Goal: Task Accomplishment & Management: Use online tool/utility

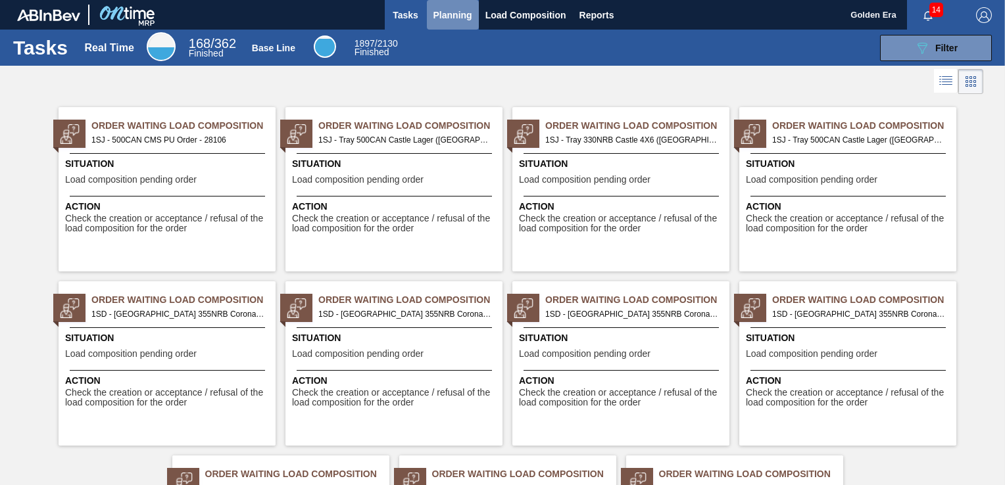
click at [455, 8] on span "Planning" at bounding box center [452, 15] width 39 height 16
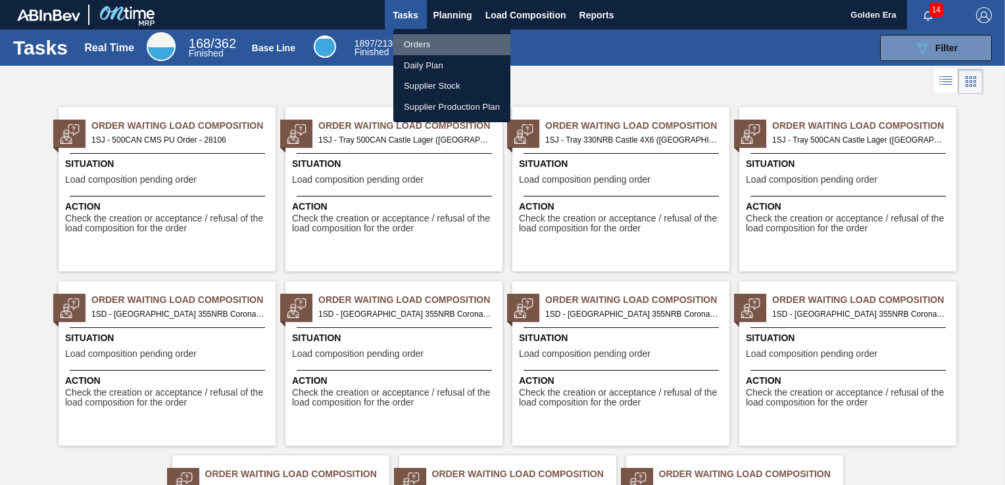
click at [437, 42] on li "Orders" at bounding box center [451, 44] width 117 height 21
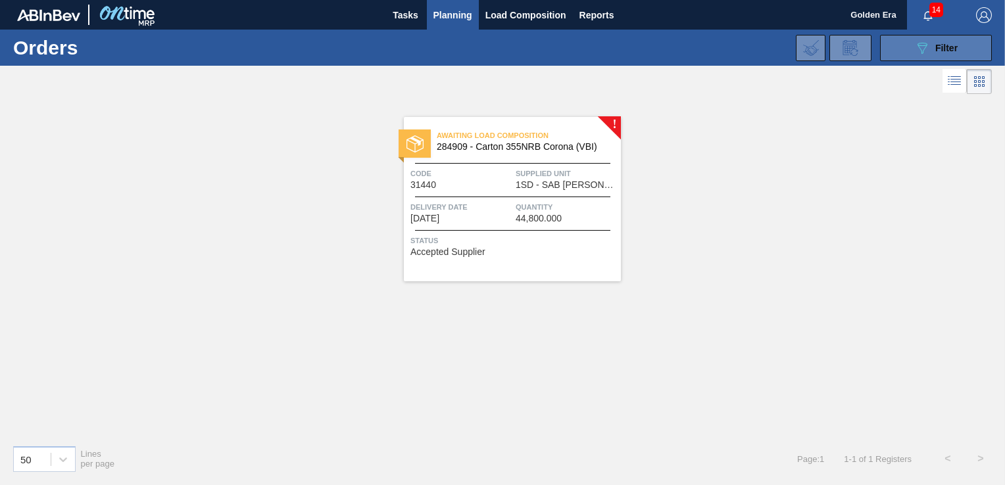
click at [973, 53] on button "089F7B8B-B2A5-4AFE-B5C0-19BA573D28AC Filter" at bounding box center [936, 48] width 112 height 26
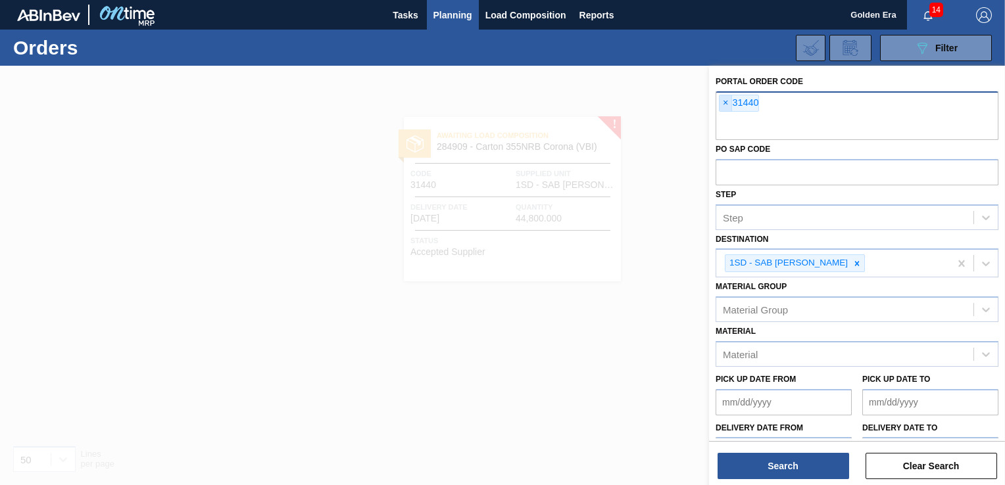
click at [726, 99] on span "×" at bounding box center [726, 103] width 12 height 16
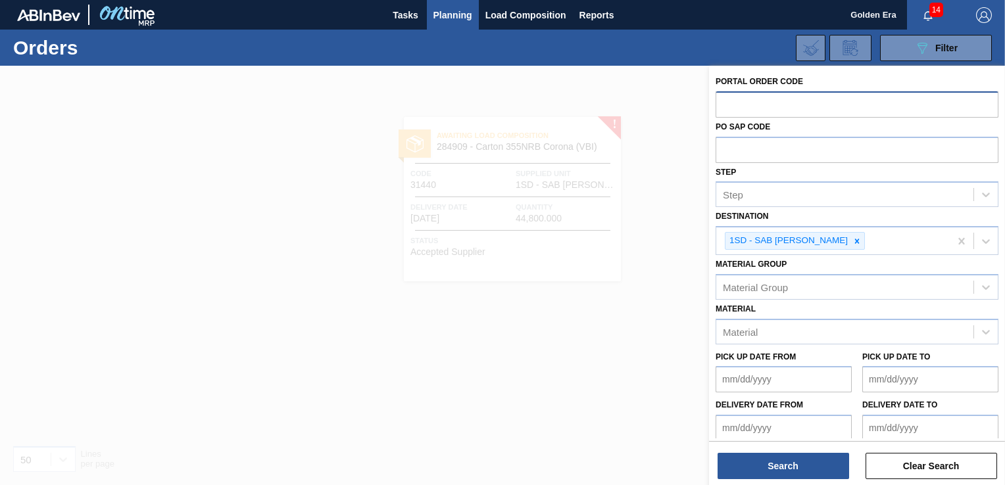
paste input "31438"
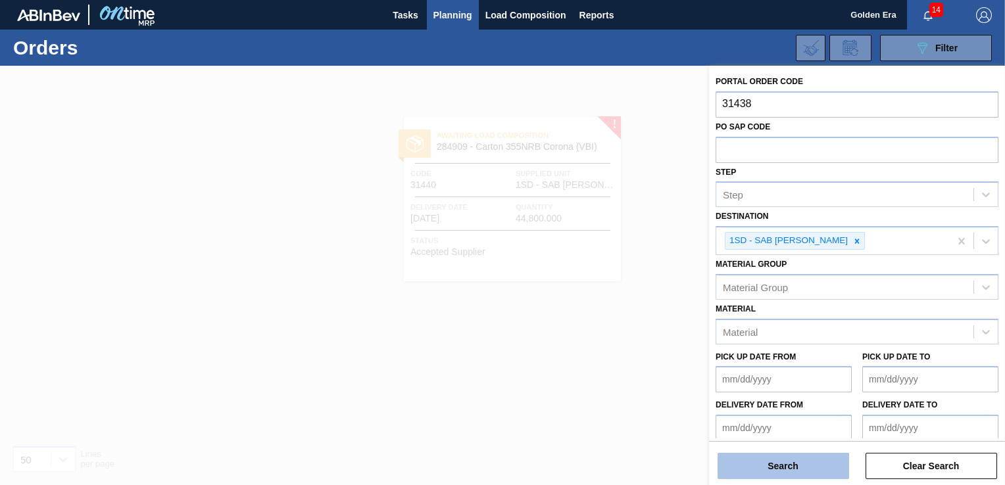
type input "31438"
click at [781, 470] on button "Search" at bounding box center [784, 466] width 132 height 26
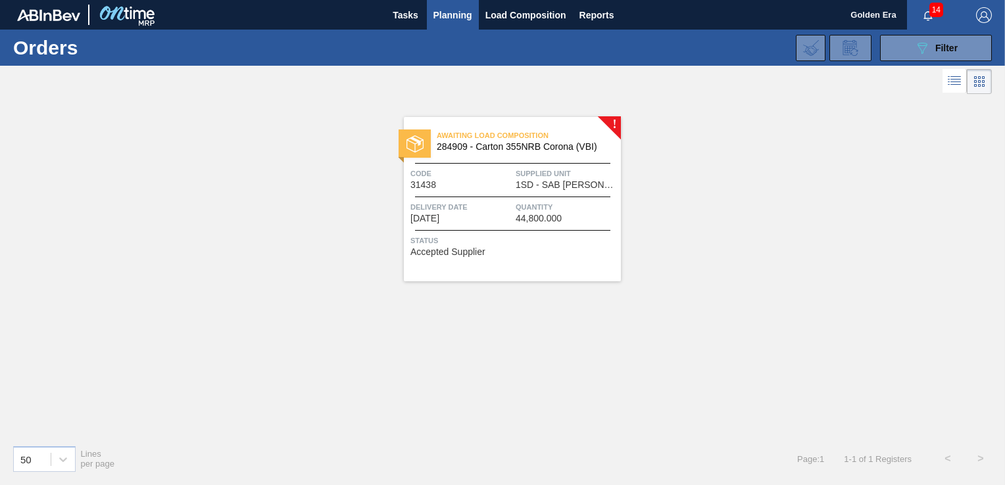
click at [555, 246] on span "Status" at bounding box center [513, 240] width 207 height 13
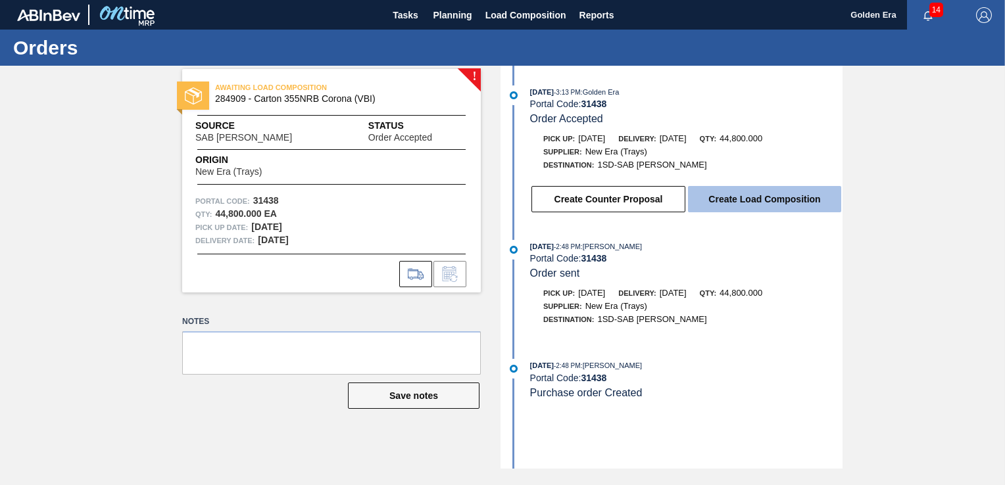
click at [789, 195] on button "Create Load Composition" at bounding box center [764, 199] width 153 height 26
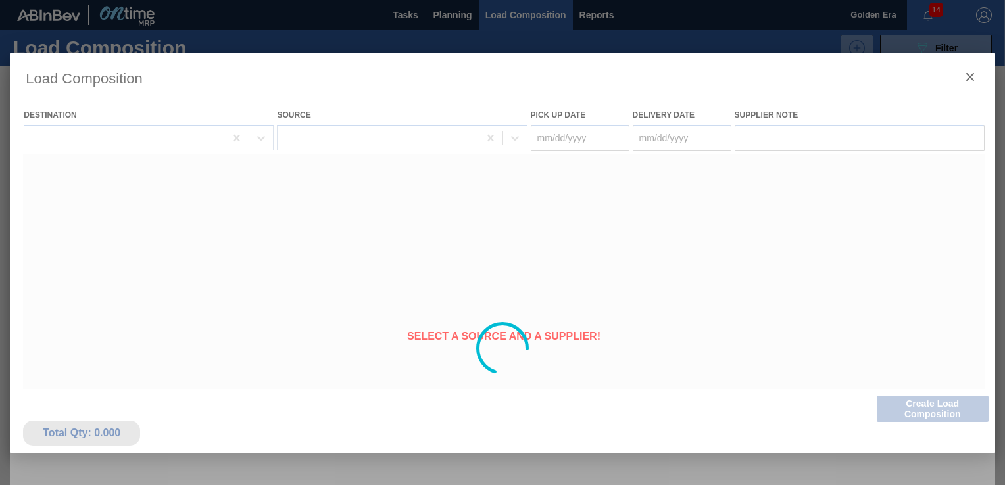
type Date "[DATE]"
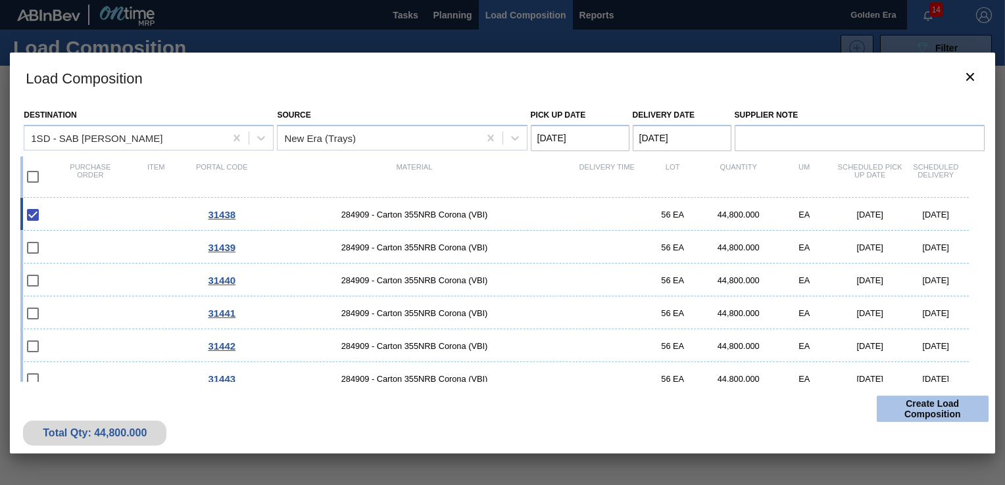
click at [916, 411] on button "Create Load Composition" at bounding box center [933, 409] width 112 height 26
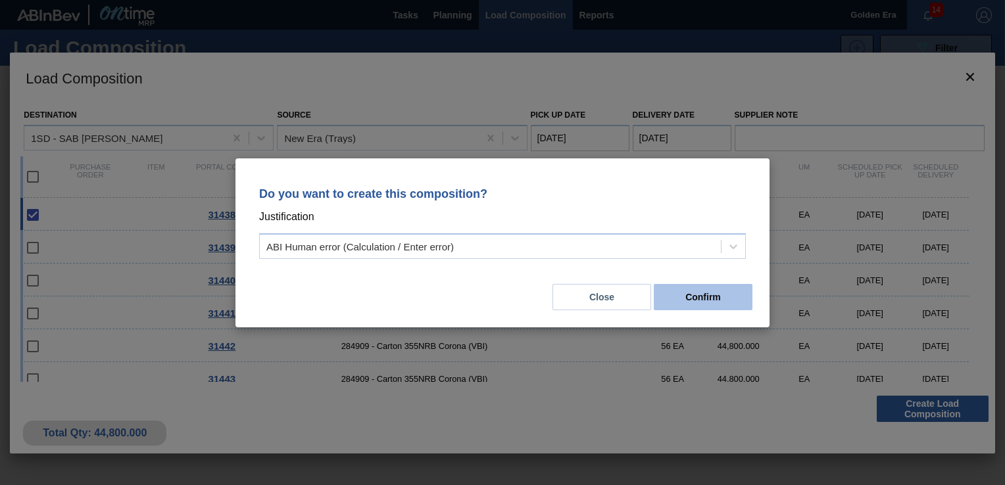
click at [718, 291] on button "Confirm" at bounding box center [703, 297] width 99 height 26
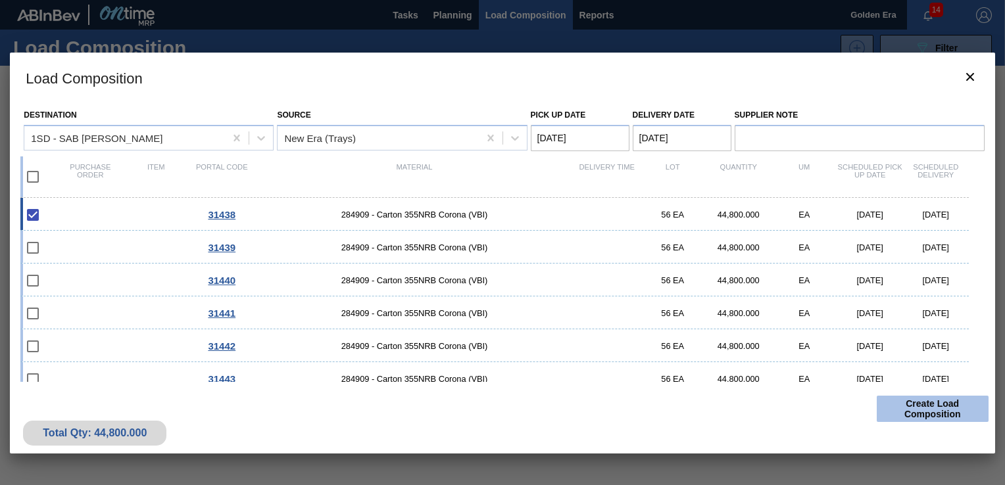
click at [944, 406] on button "Create Load Composition" at bounding box center [933, 409] width 112 height 26
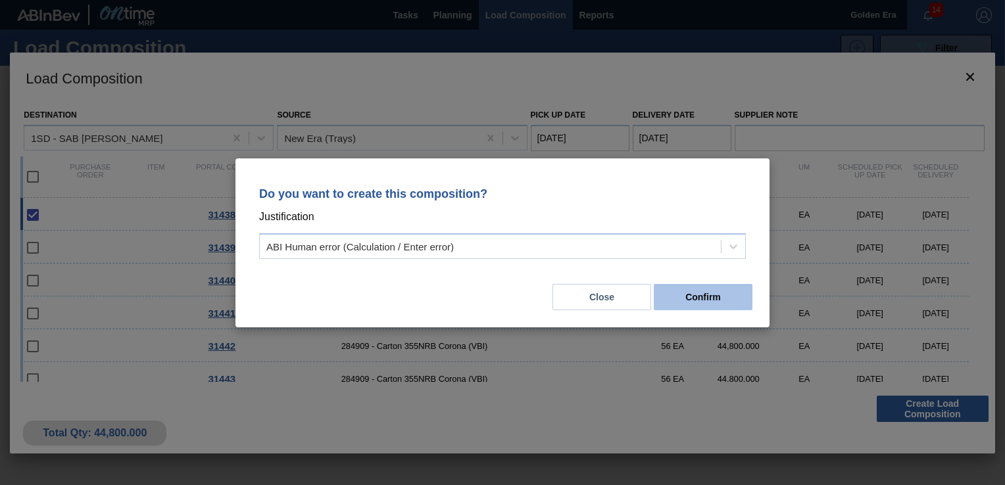
click at [728, 304] on button "Confirm" at bounding box center [703, 297] width 99 height 26
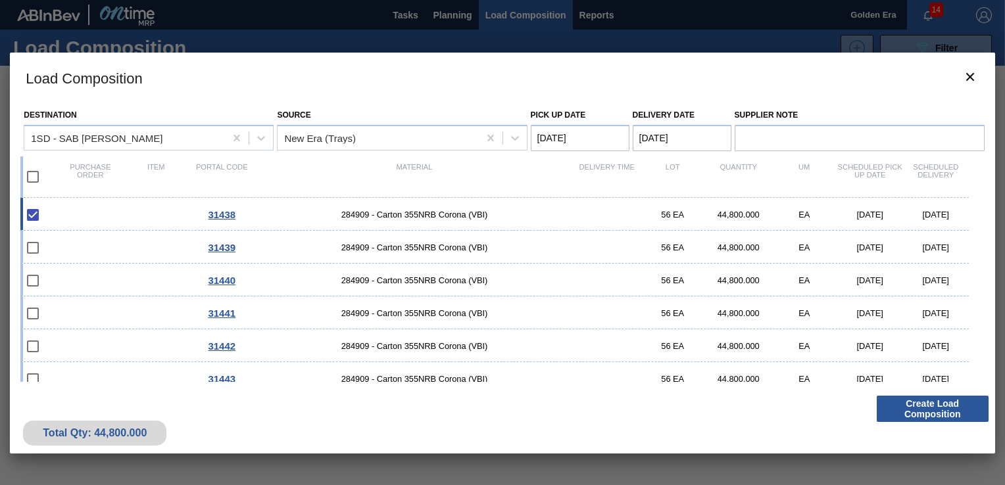
click at [454, 12] on div at bounding box center [502, 242] width 1005 height 485
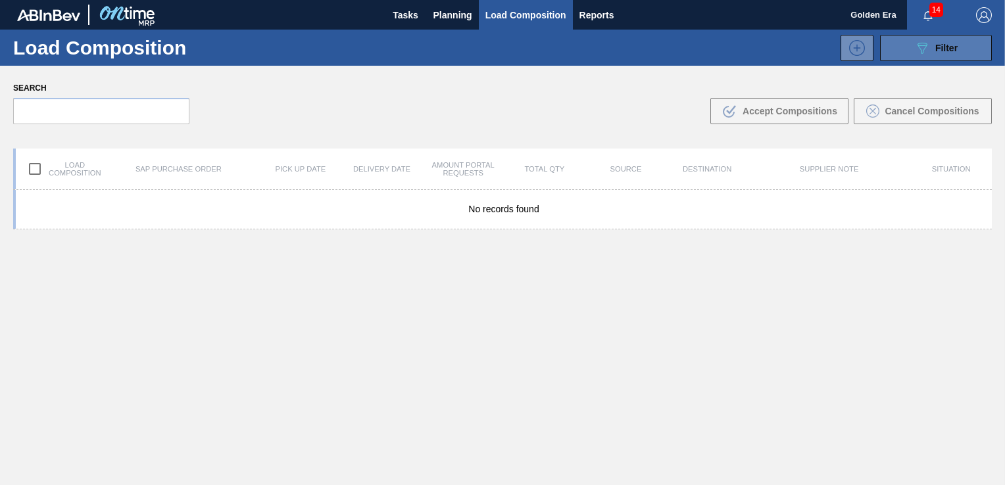
click at [942, 51] on span "Filter" at bounding box center [946, 48] width 22 height 11
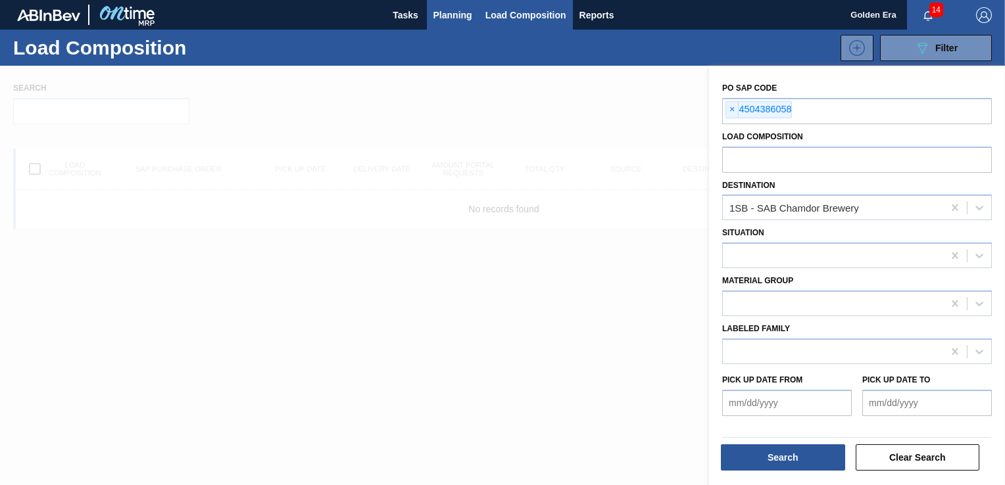
click at [447, 11] on span "Planning" at bounding box center [452, 15] width 39 height 16
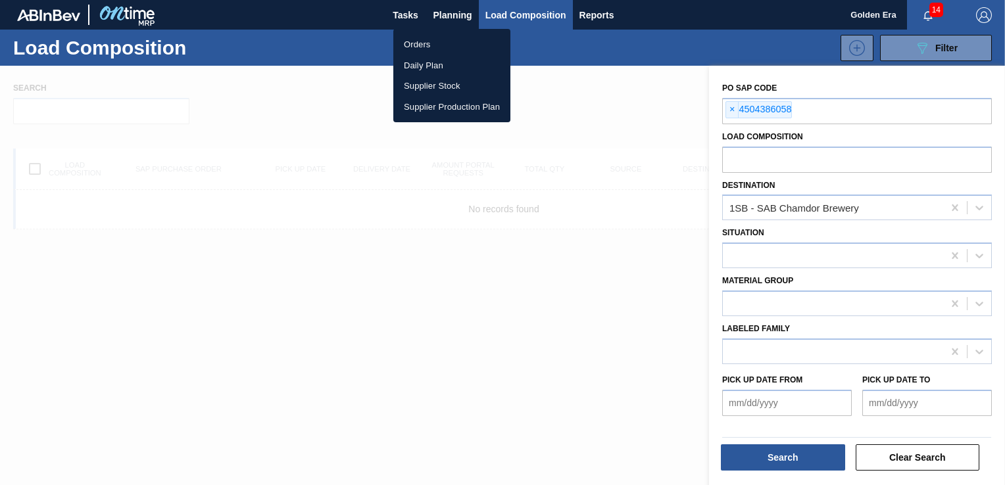
drag, startPoint x: 409, startPoint y: 43, endPoint x: 577, endPoint y: 49, distance: 168.5
click at [409, 44] on li "Orders" at bounding box center [451, 44] width 117 height 21
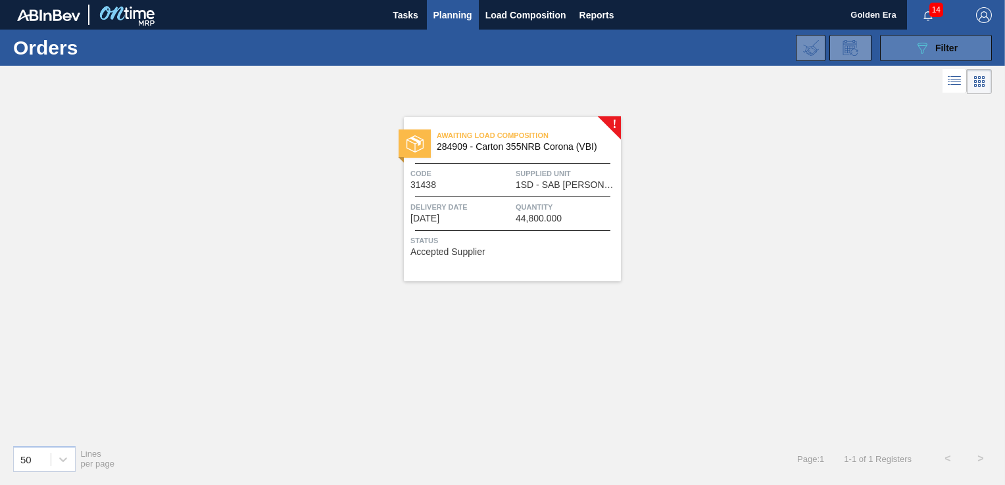
click at [954, 45] on span "Filter" at bounding box center [946, 48] width 22 height 11
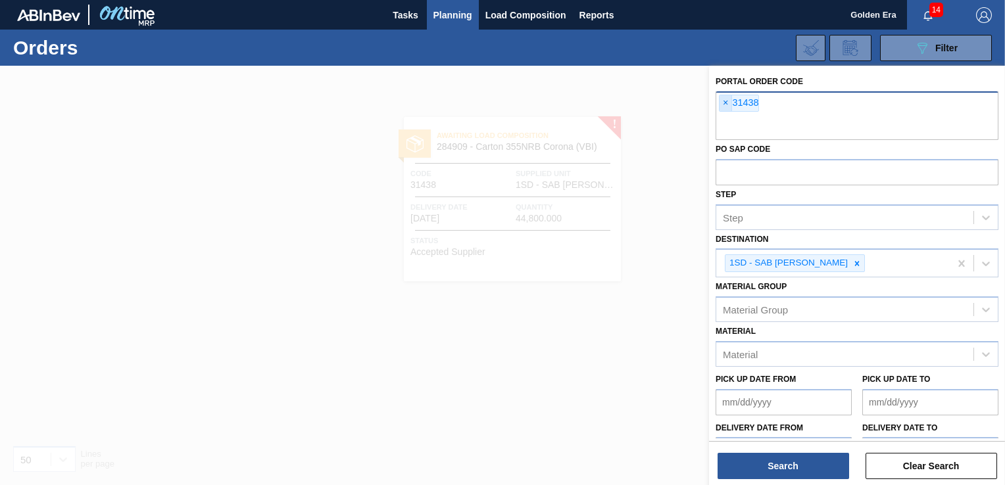
click at [727, 102] on span "×" at bounding box center [726, 103] width 12 height 16
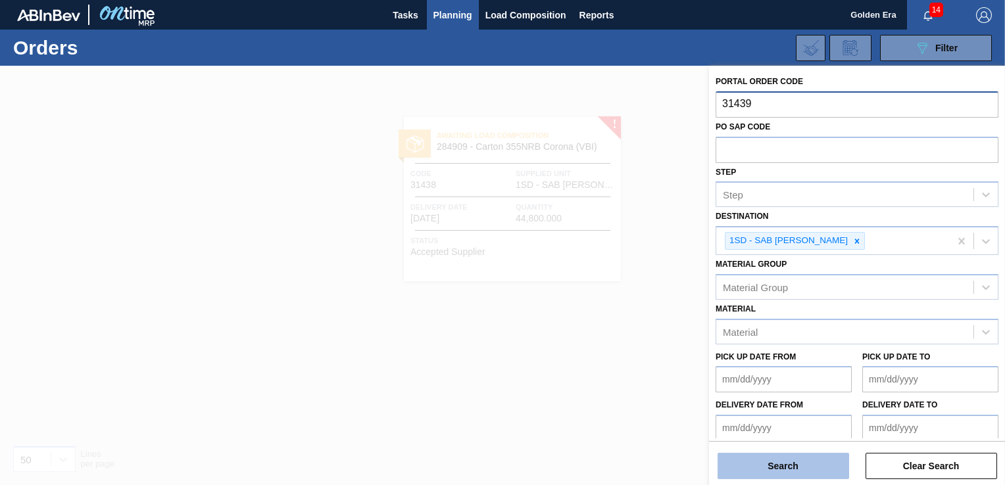
type input "31439"
click at [792, 474] on button "Search" at bounding box center [784, 466] width 132 height 26
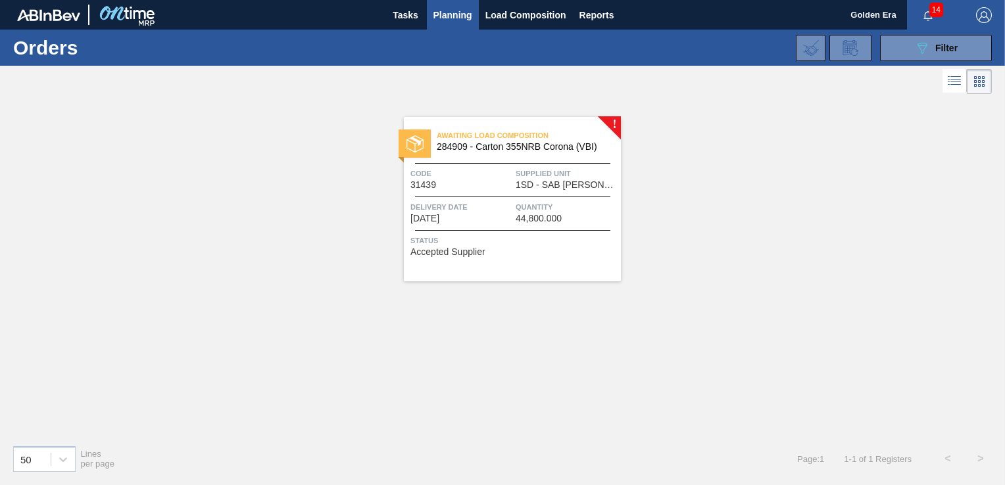
click at [542, 264] on div "Awaiting Load Composition 284909 - Carton 355NRB Corona (VBI) Code 31439 Suppli…" at bounding box center [512, 199] width 217 height 164
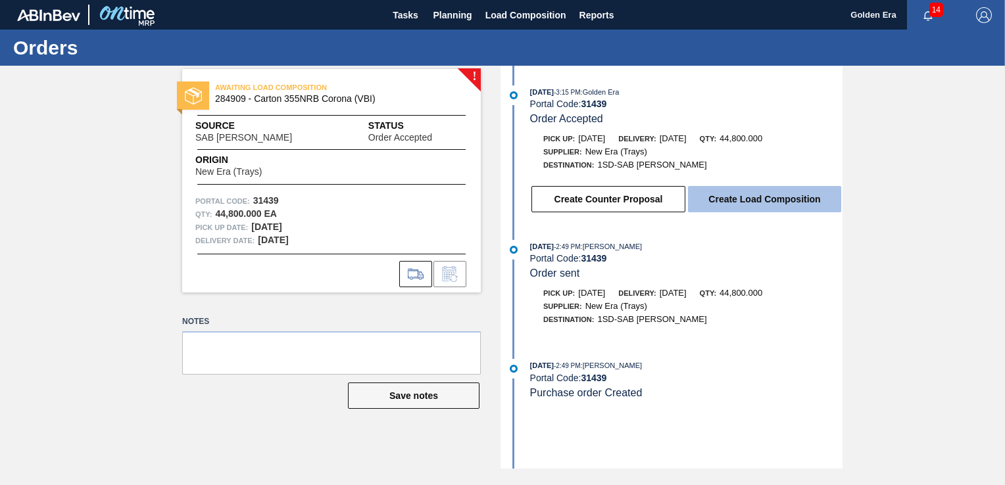
click at [731, 193] on button "Create Load Composition" at bounding box center [764, 199] width 153 height 26
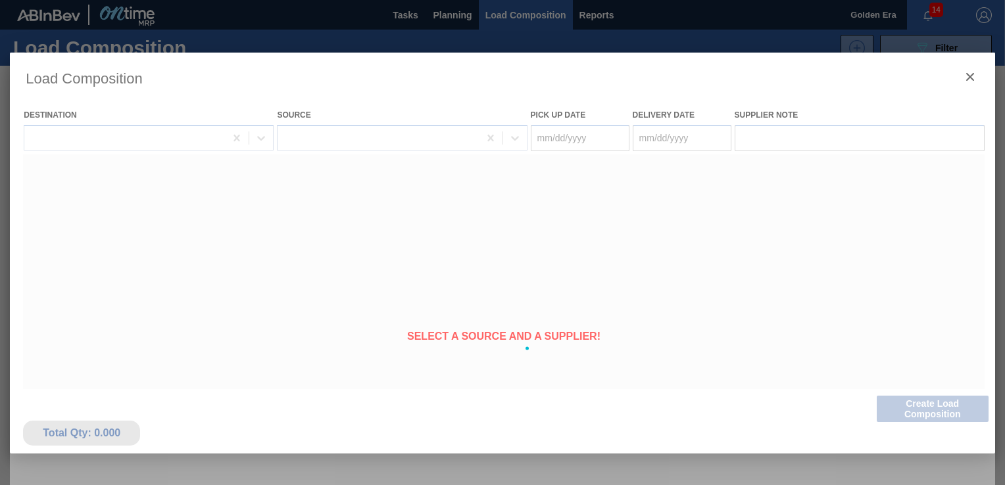
type Date "[DATE]"
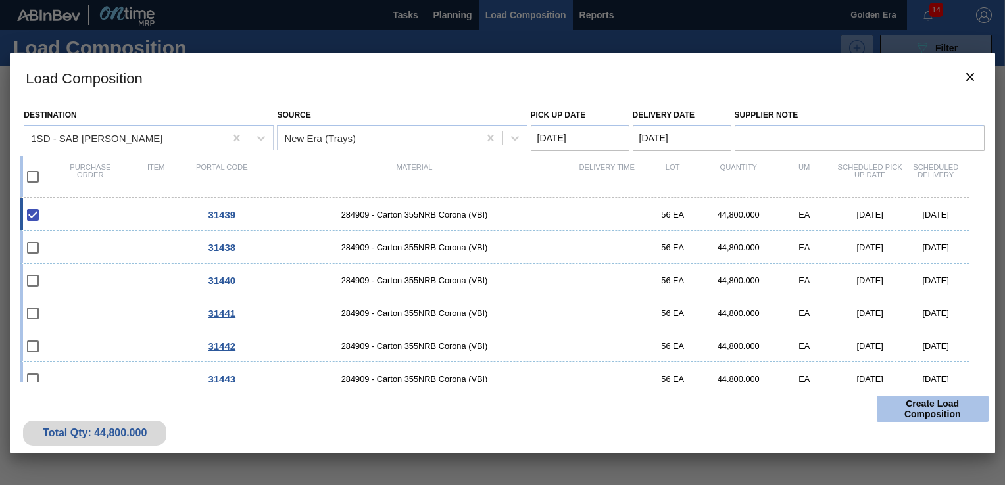
click at [942, 408] on button "Create Load Composition" at bounding box center [933, 409] width 112 height 26
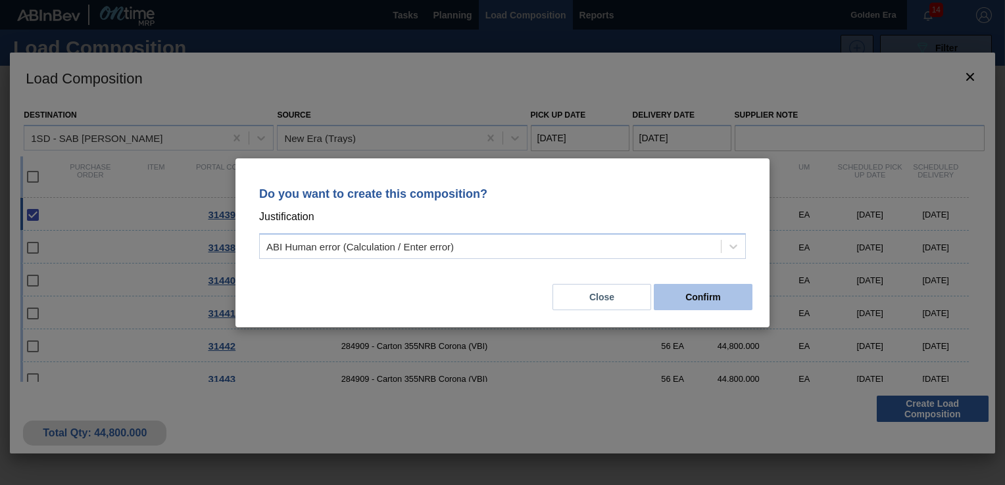
click at [725, 299] on button "Confirm" at bounding box center [703, 297] width 99 height 26
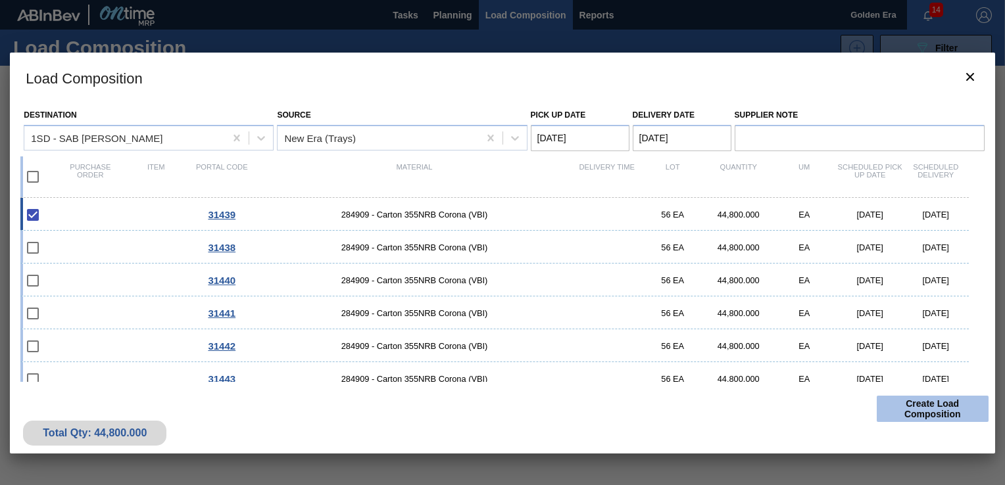
click at [934, 408] on button "Create Load Composition" at bounding box center [933, 409] width 112 height 26
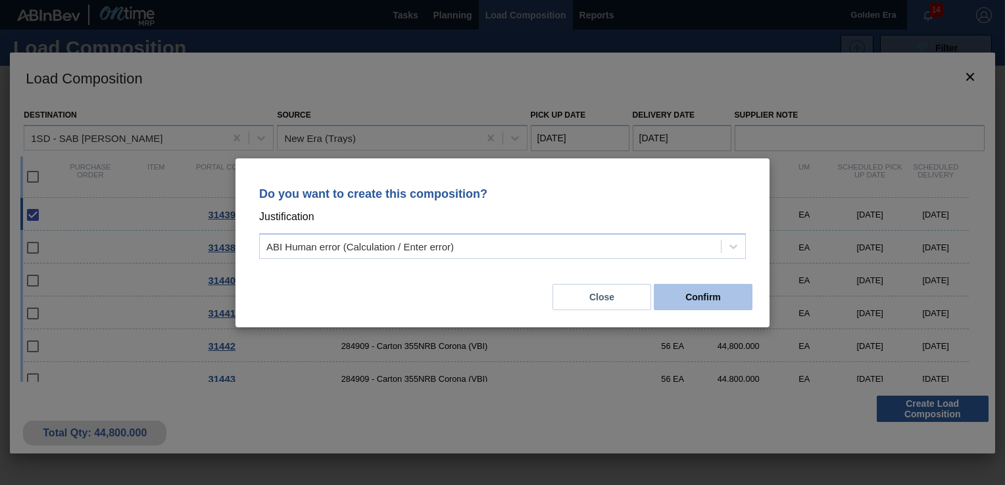
click at [690, 293] on button "Confirm" at bounding box center [703, 297] width 99 height 26
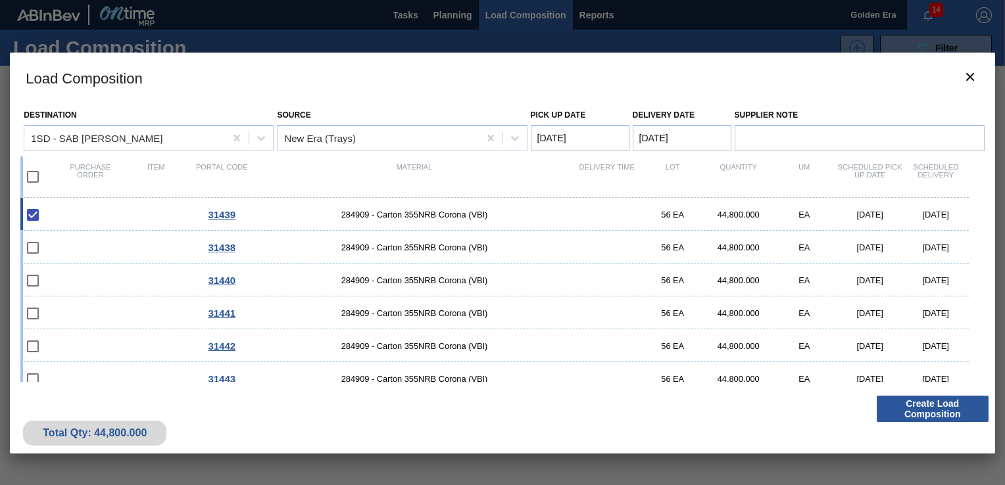
click at [462, 14] on div at bounding box center [502, 242] width 1005 height 485
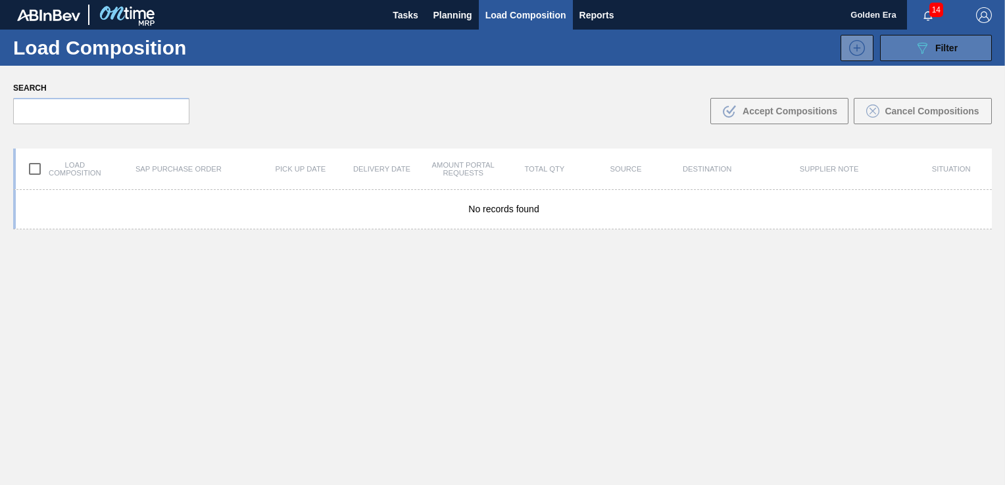
click at [948, 43] on span "Filter" at bounding box center [946, 48] width 22 height 11
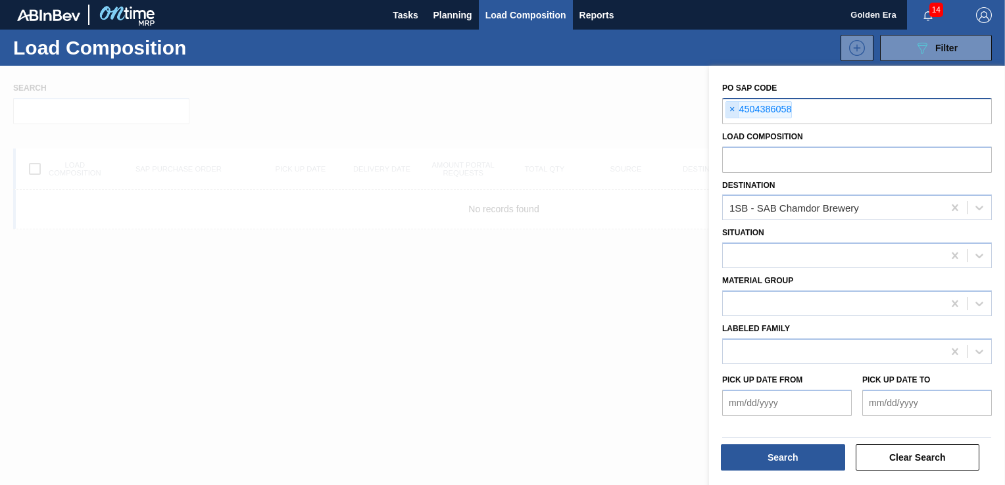
click at [728, 107] on span "×" at bounding box center [732, 110] width 12 height 16
click at [453, 10] on span "Planning" at bounding box center [452, 15] width 39 height 16
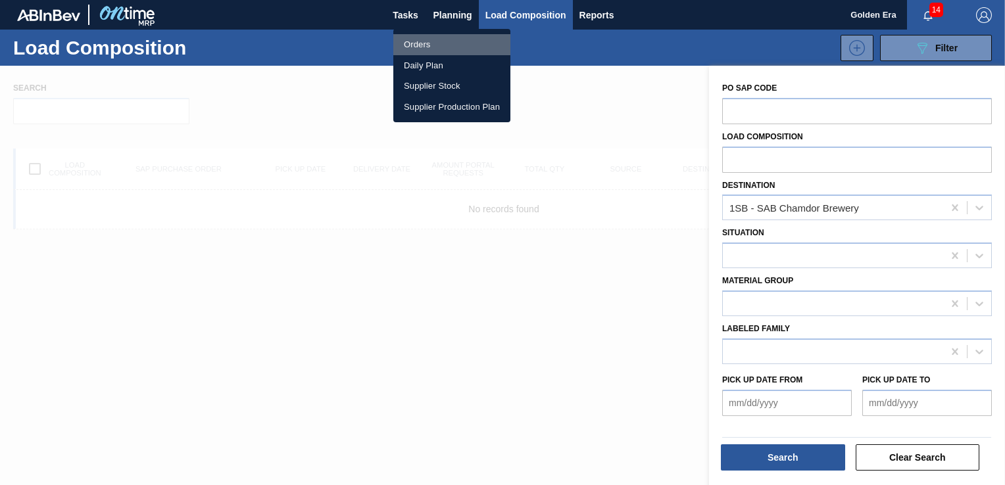
click at [429, 47] on li "Orders" at bounding box center [451, 44] width 117 height 21
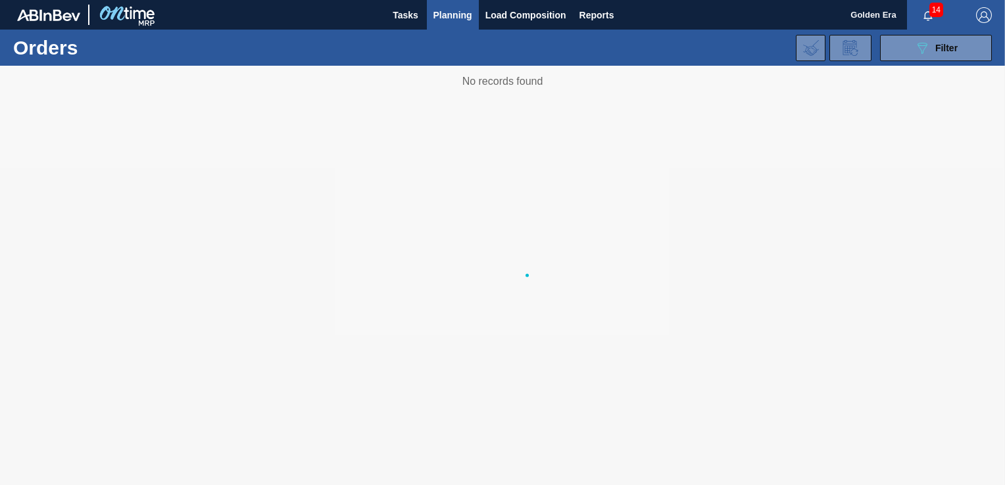
click at [749, 97] on div at bounding box center [502, 276] width 1005 height 420
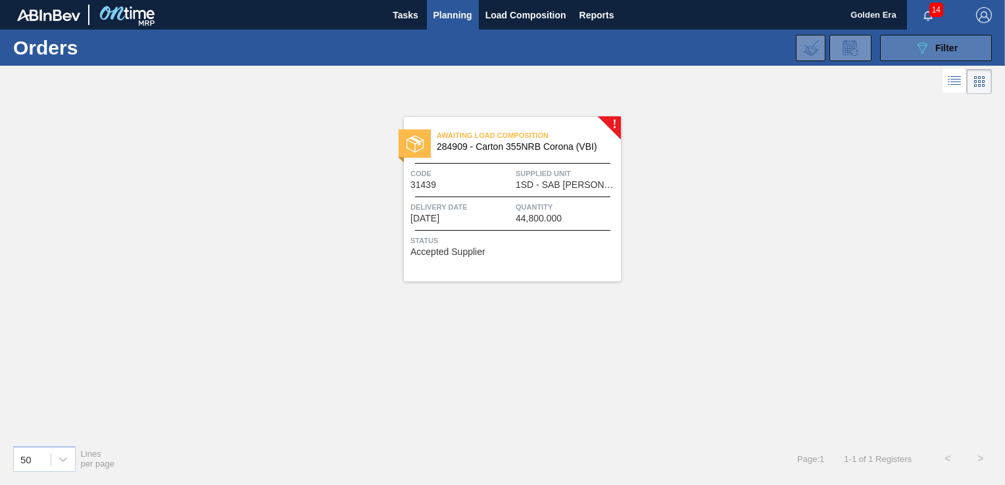
click at [918, 51] on icon "089F7B8B-B2A5-4AFE-B5C0-19BA573D28AC" at bounding box center [922, 48] width 16 height 16
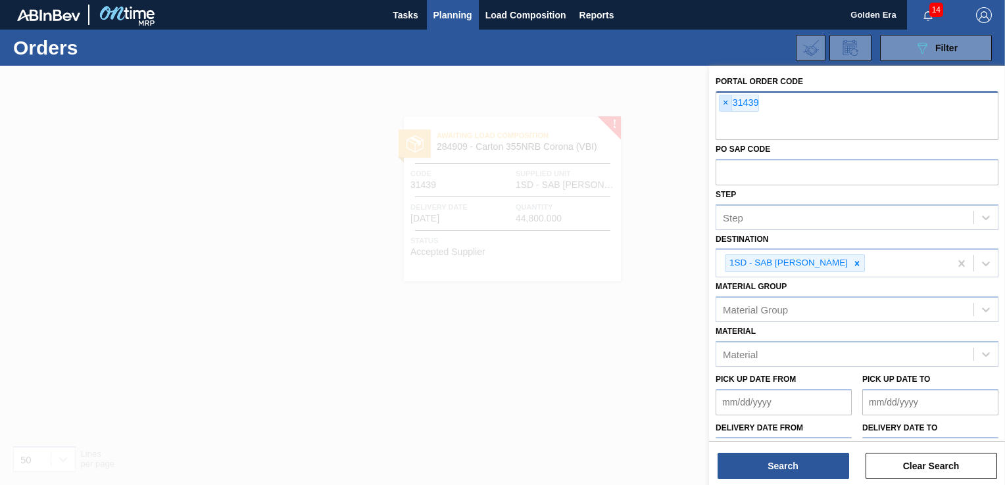
click at [725, 102] on span "×" at bounding box center [726, 103] width 12 height 16
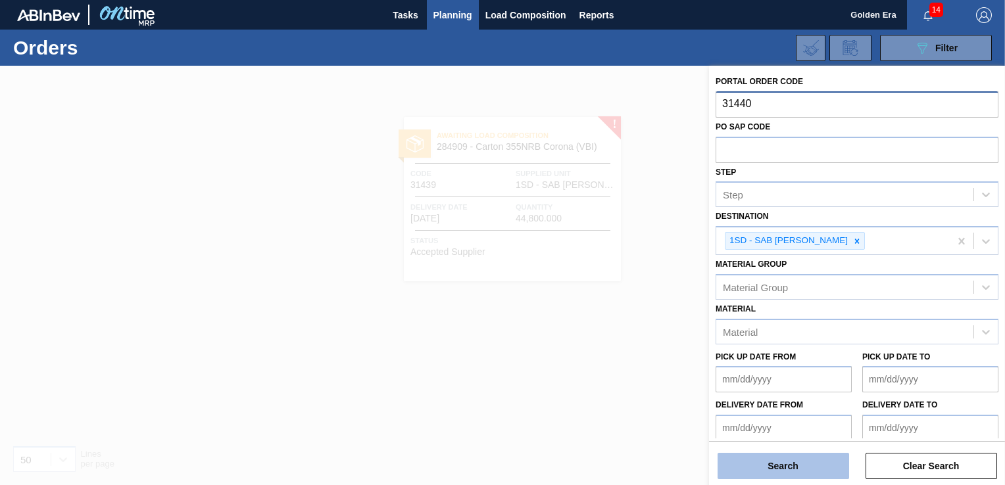
type input "31440"
click at [792, 467] on button "Search" at bounding box center [784, 466] width 132 height 26
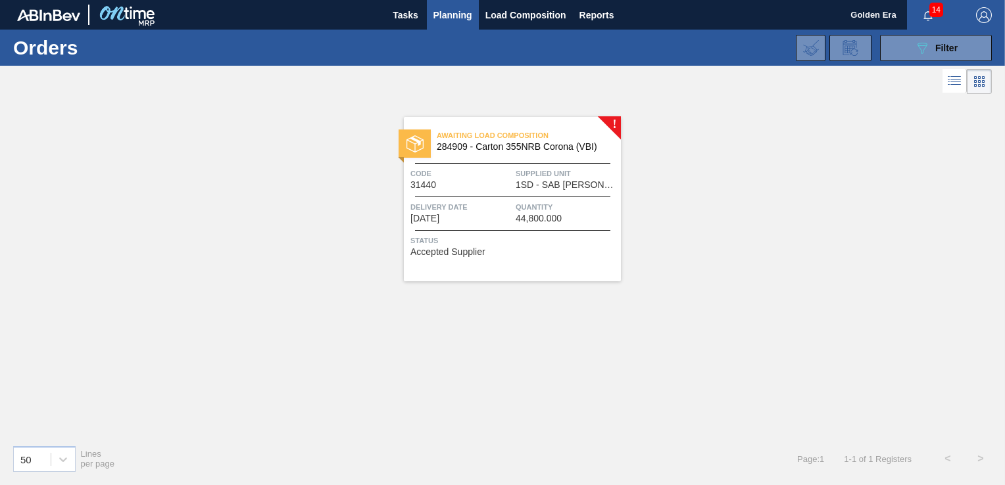
click at [562, 246] on span "Status" at bounding box center [513, 240] width 207 height 13
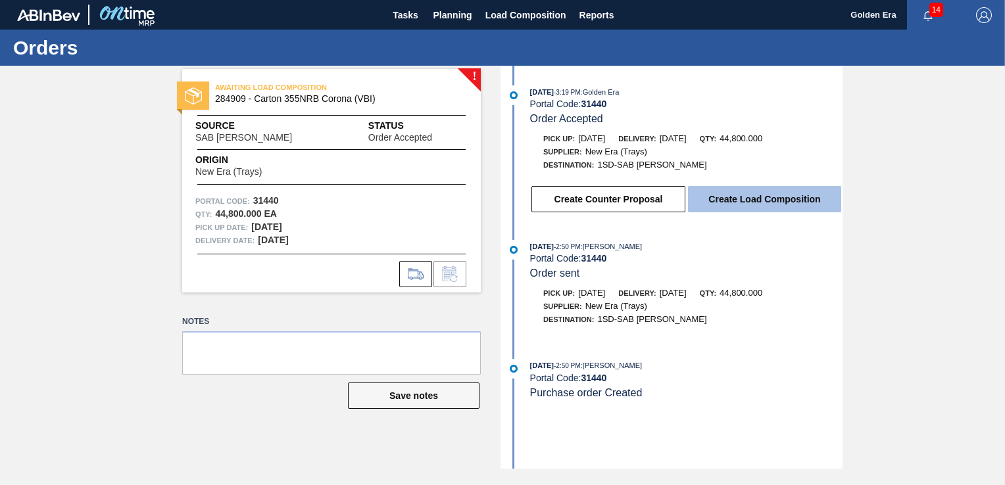
click at [748, 205] on button "Create Load Composition" at bounding box center [764, 199] width 153 height 26
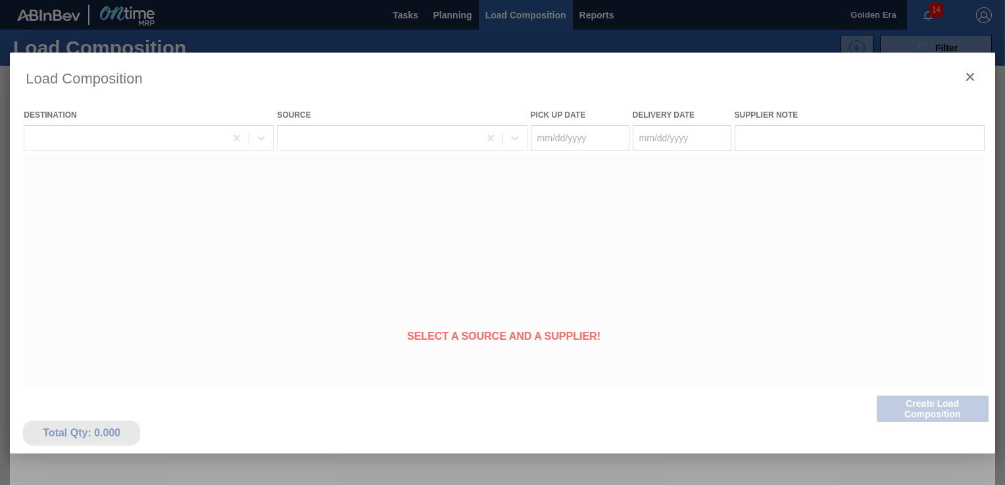
type Date "[DATE]"
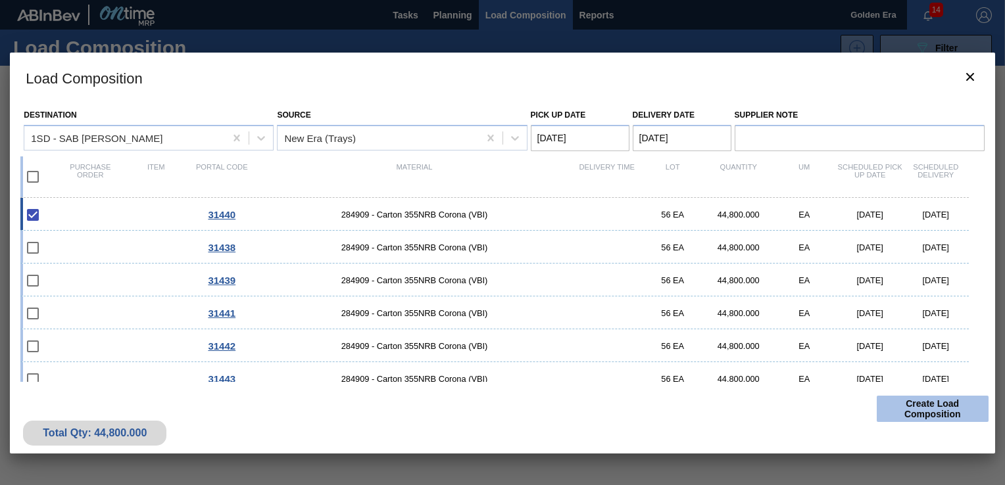
click at [917, 402] on button "Create Load Composition" at bounding box center [933, 409] width 112 height 26
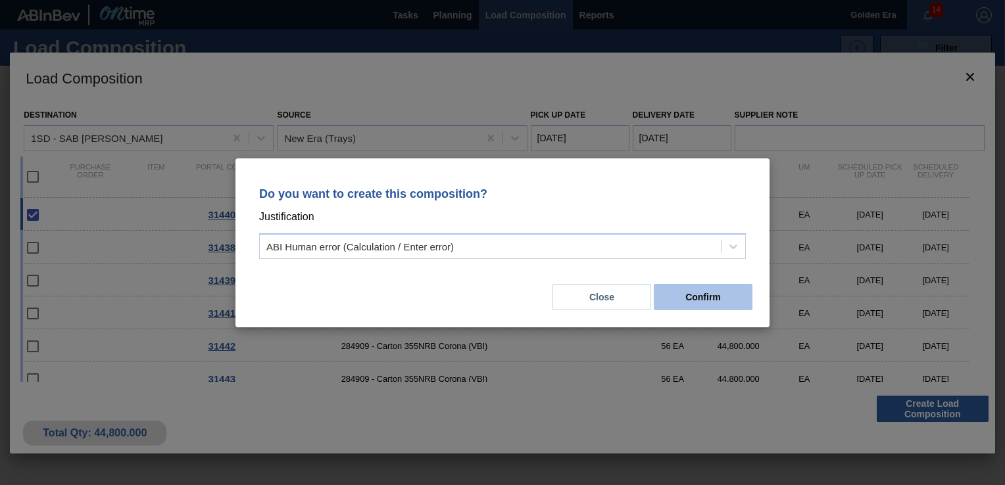
click at [706, 293] on button "Confirm" at bounding box center [703, 297] width 99 height 26
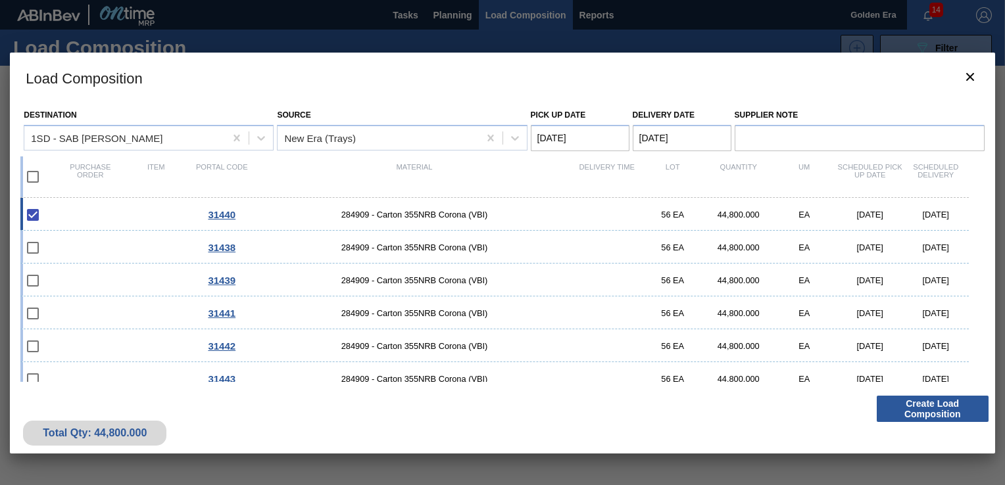
click at [443, 12] on div at bounding box center [502, 242] width 1005 height 485
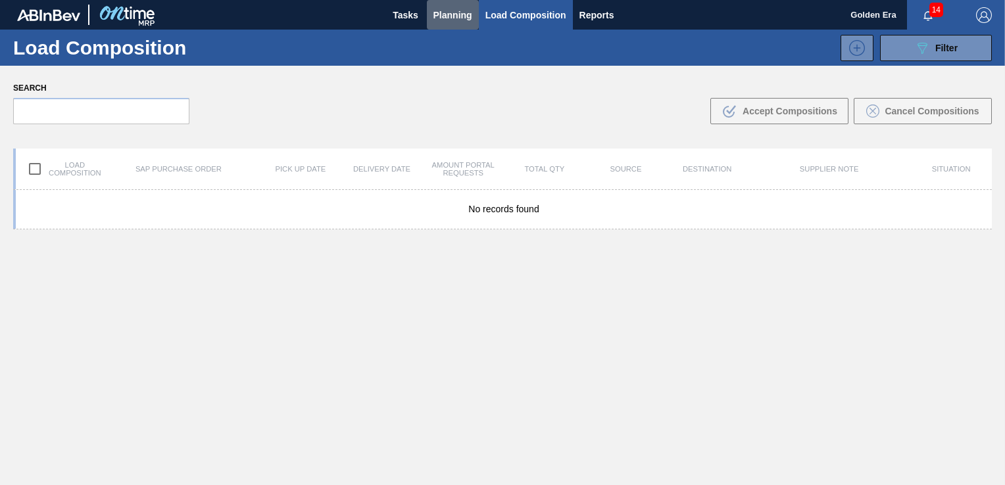
click at [443, 12] on span "Planning" at bounding box center [452, 15] width 39 height 16
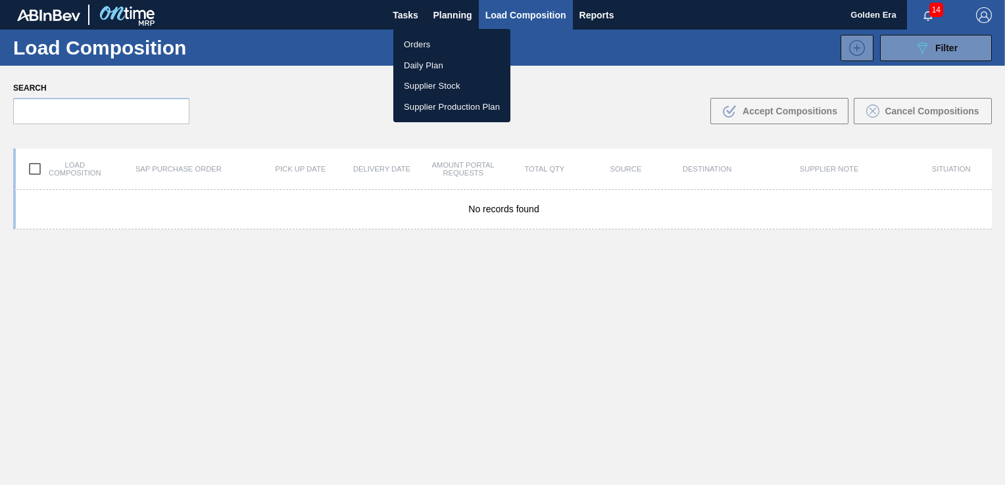
click at [418, 43] on li "Orders" at bounding box center [451, 44] width 117 height 21
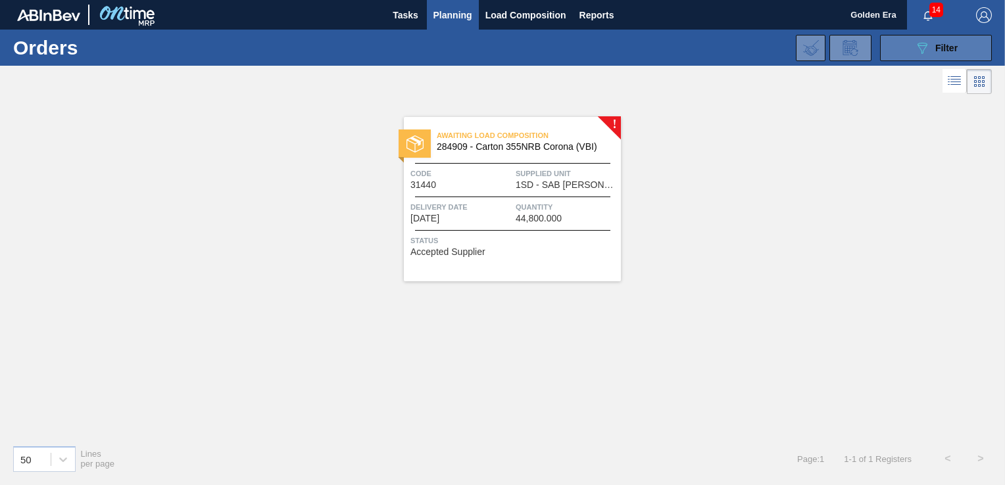
click at [943, 38] on button "089F7B8B-B2A5-4AFE-B5C0-19BA573D28AC Filter" at bounding box center [936, 48] width 112 height 26
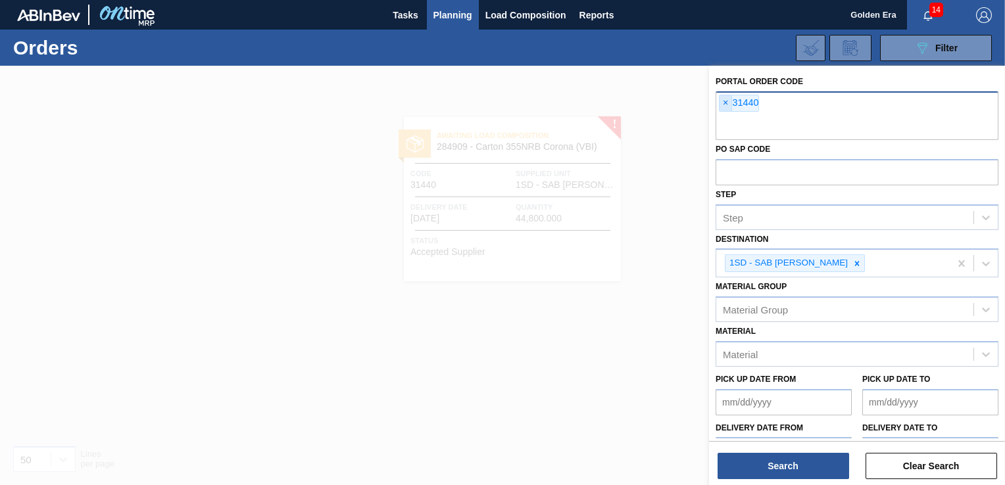
click at [724, 99] on span "×" at bounding box center [726, 103] width 12 height 16
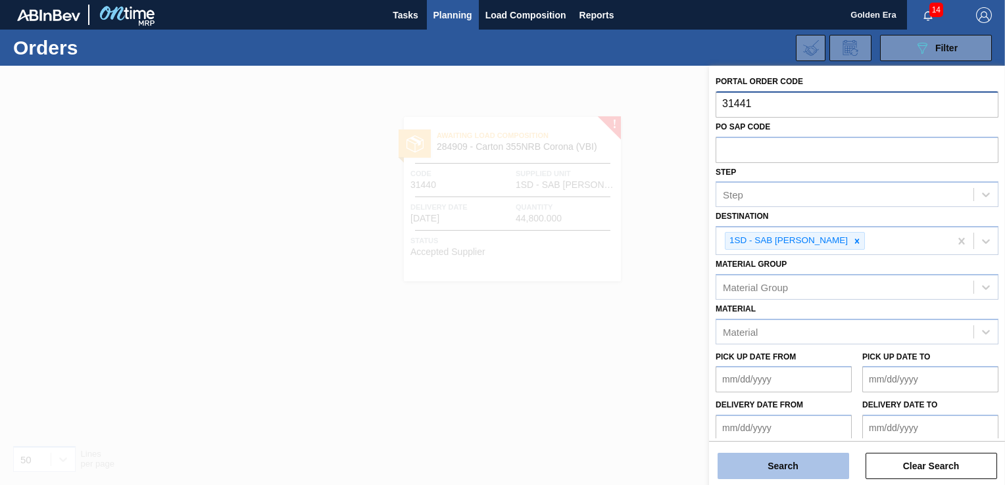
type input "31441"
click at [804, 457] on button "Search" at bounding box center [784, 466] width 132 height 26
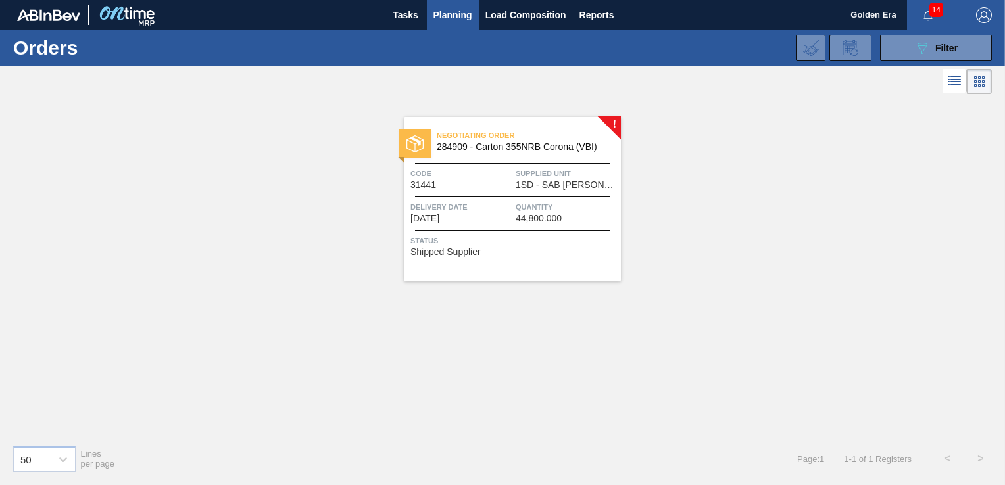
click at [589, 255] on div "Negotiating Order 284909 - [GEOGRAPHIC_DATA] 355NRB Corona (VBI) Code 31441 Sup…" at bounding box center [512, 199] width 217 height 164
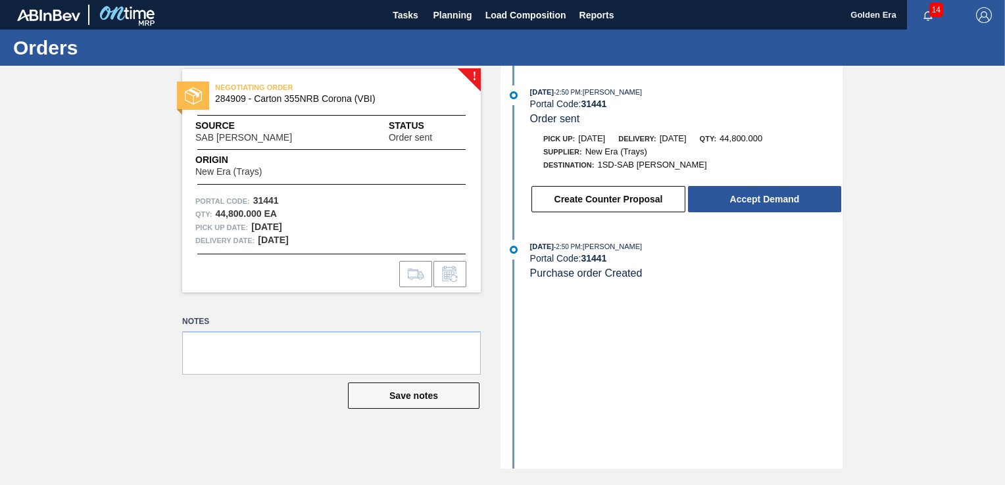
click at [708, 205] on button "Accept Demand" at bounding box center [764, 199] width 153 height 26
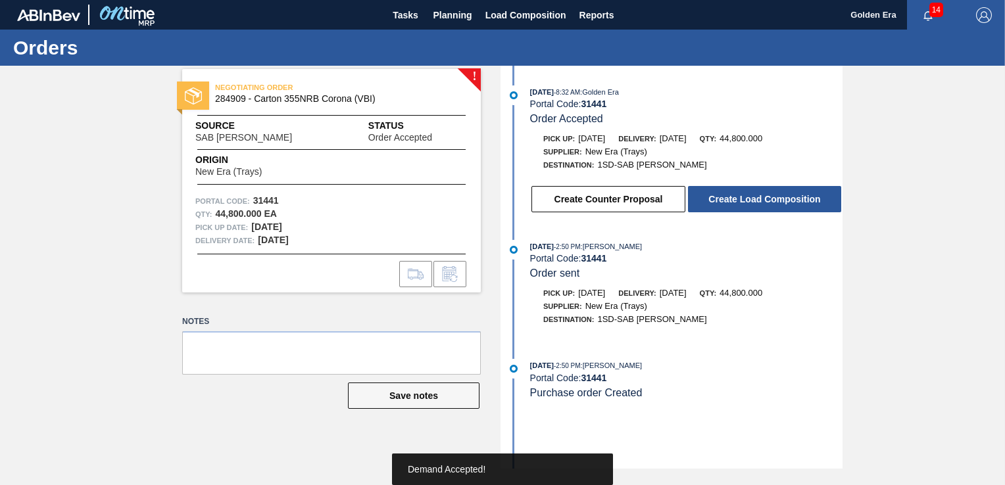
click at [708, 205] on button "Create Load Composition" at bounding box center [764, 199] width 153 height 26
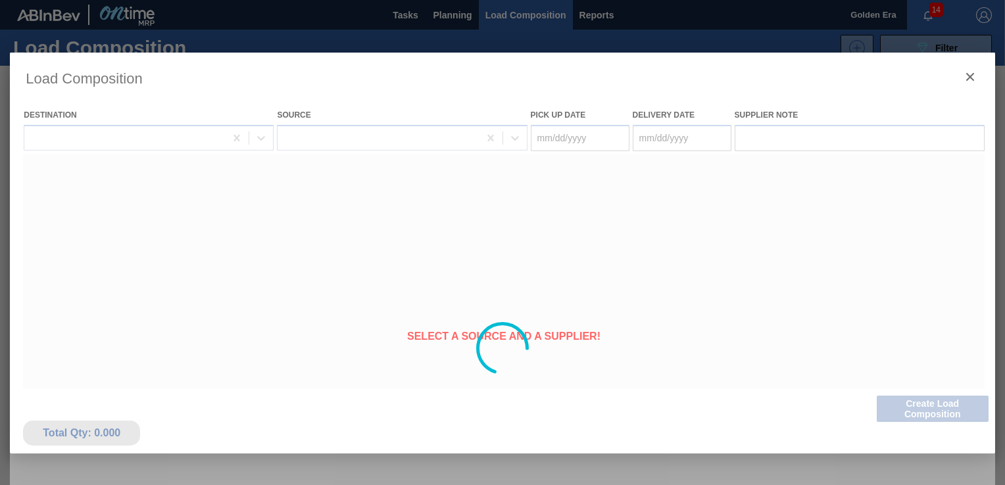
type Date "[DATE]"
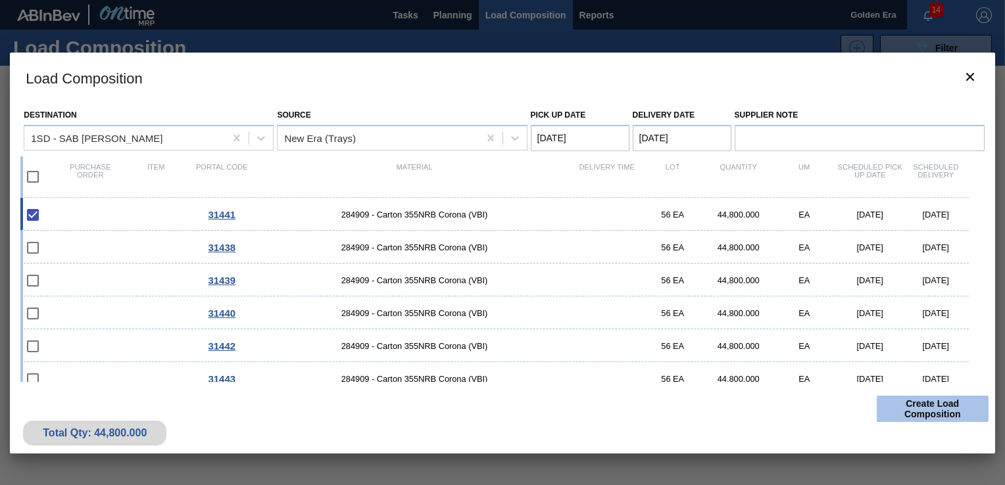
click at [927, 414] on button "Create Load Composition" at bounding box center [933, 409] width 112 height 26
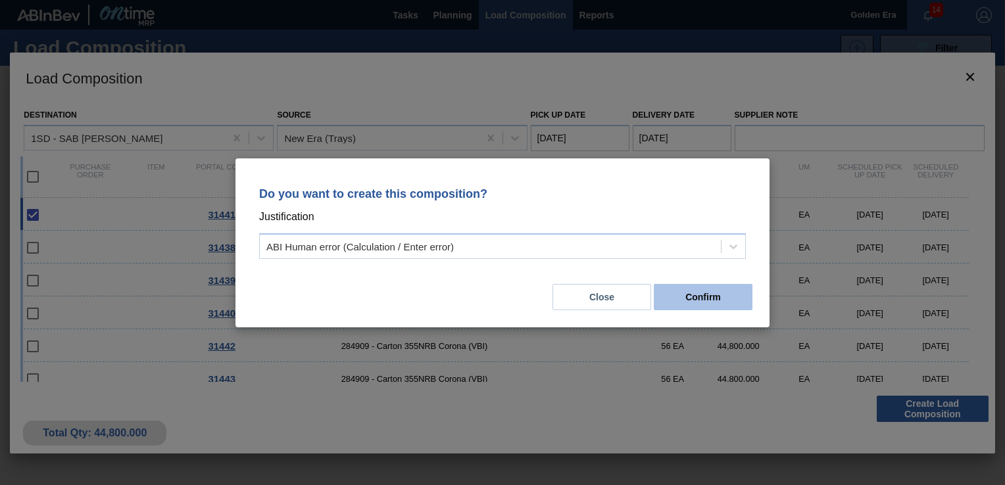
click at [724, 296] on button "Confirm" at bounding box center [703, 297] width 99 height 26
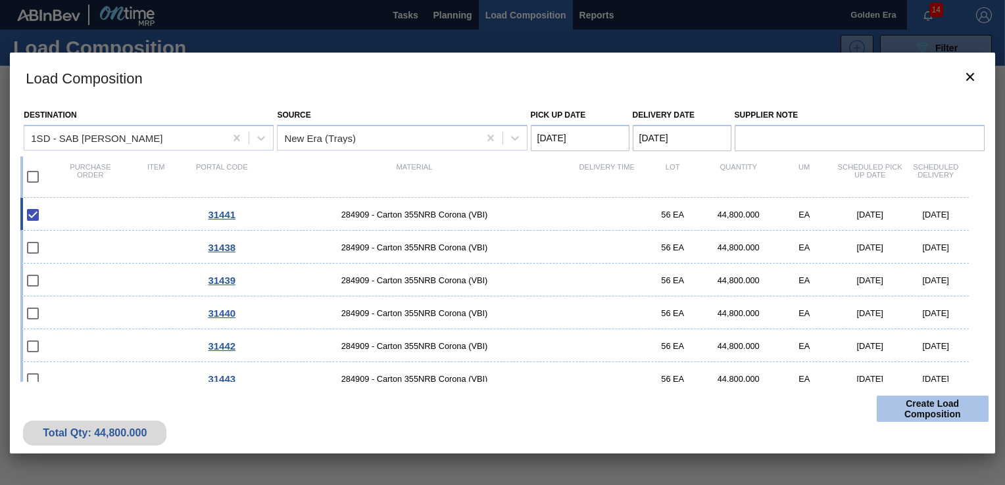
click at [903, 401] on button "Create Load Composition" at bounding box center [933, 409] width 112 height 26
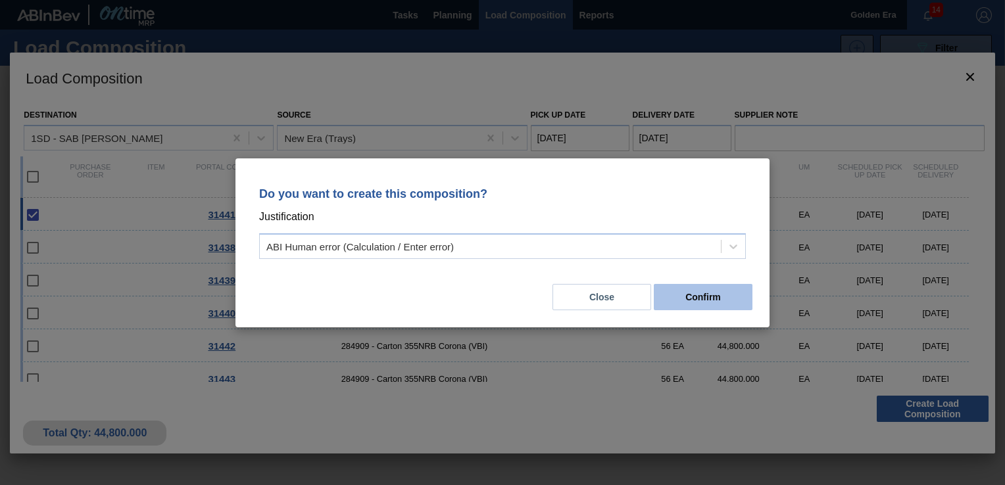
click at [735, 294] on button "Confirm" at bounding box center [703, 297] width 99 height 26
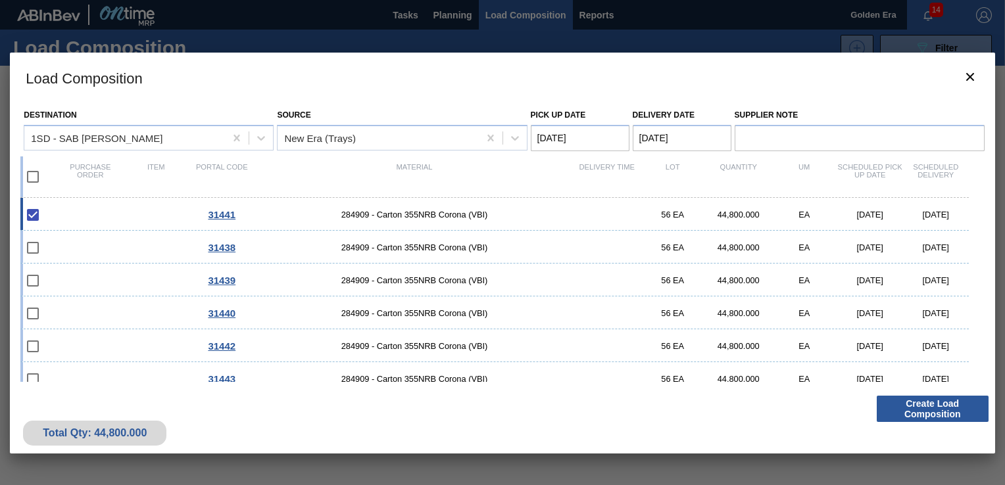
click at [443, 12] on div at bounding box center [502, 242] width 1005 height 485
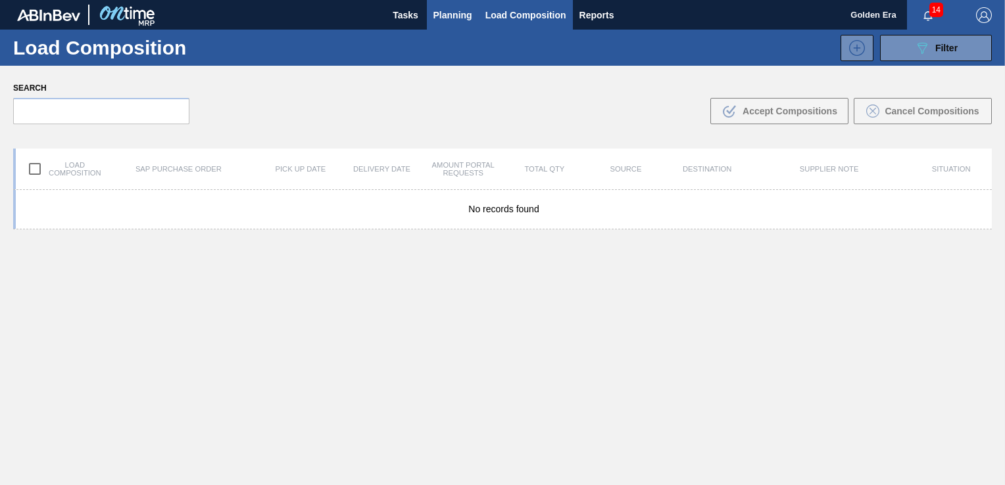
click at [438, 18] on span "Planning" at bounding box center [452, 15] width 39 height 16
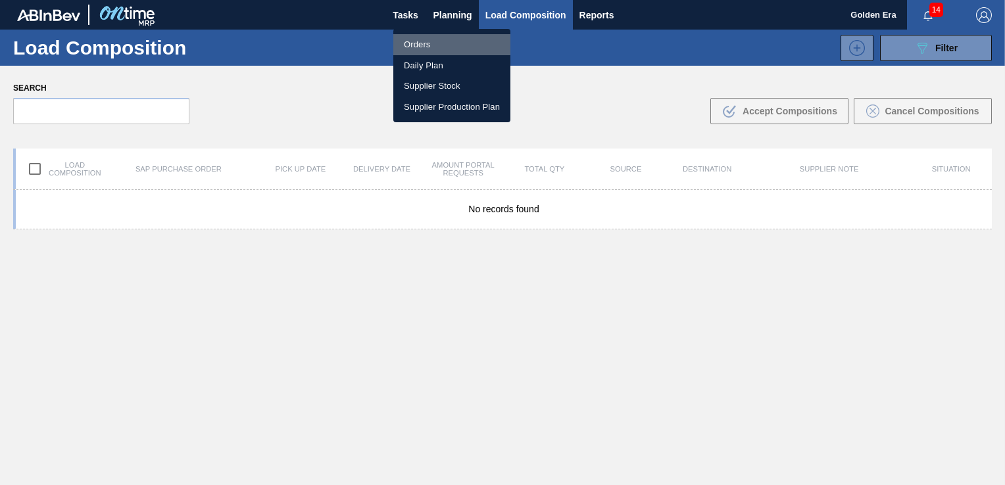
click at [425, 42] on li "Orders" at bounding box center [451, 44] width 117 height 21
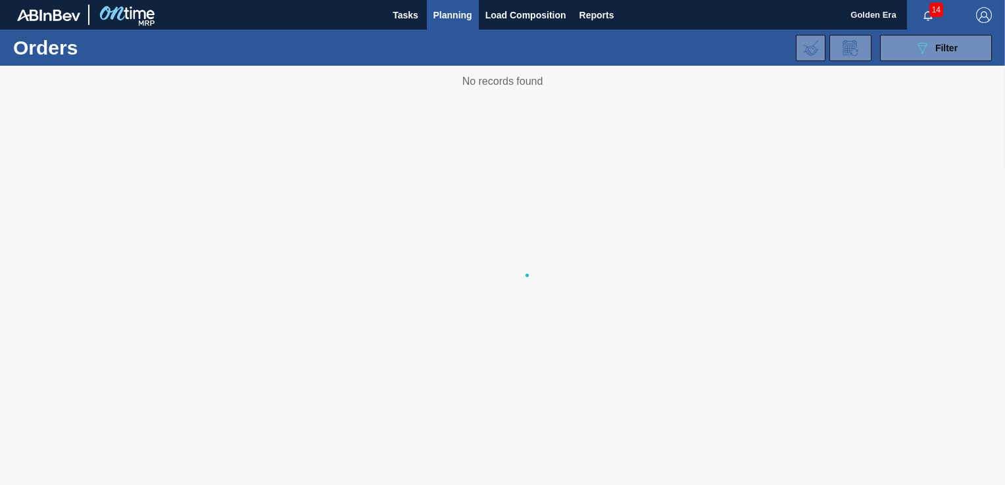
click at [941, 39] on button "089F7B8B-B2A5-4AFE-B5C0-19BA573D28AC Filter" at bounding box center [936, 48] width 112 height 26
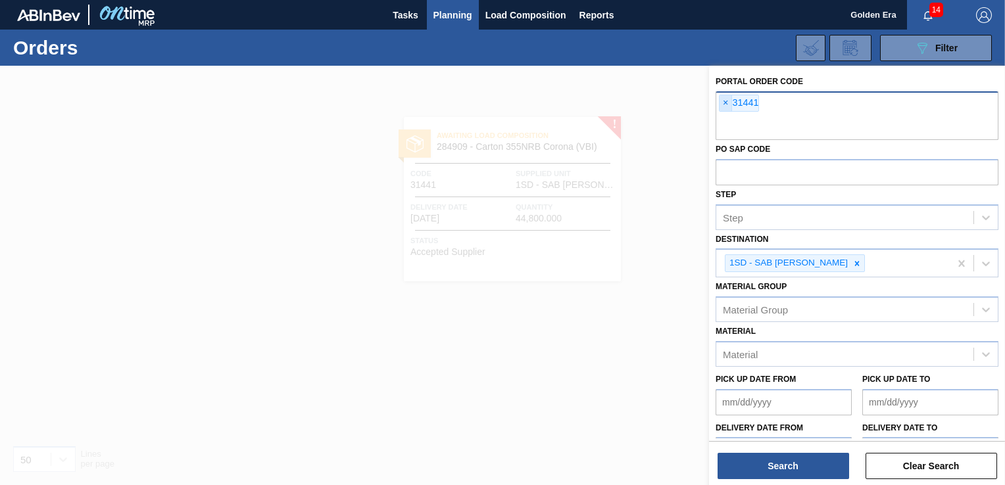
click at [723, 105] on span "×" at bounding box center [726, 103] width 12 height 16
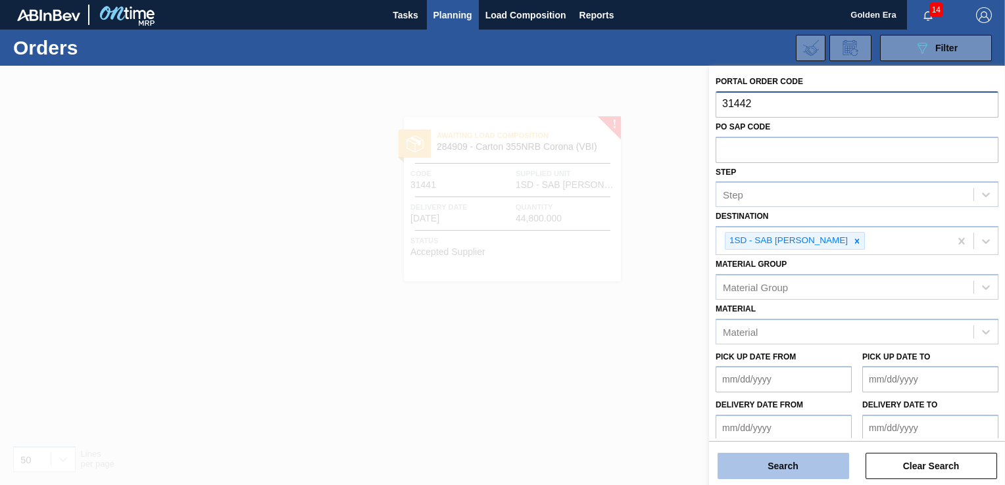
type input "31442"
click at [796, 468] on button "Search" at bounding box center [784, 466] width 132 height 26
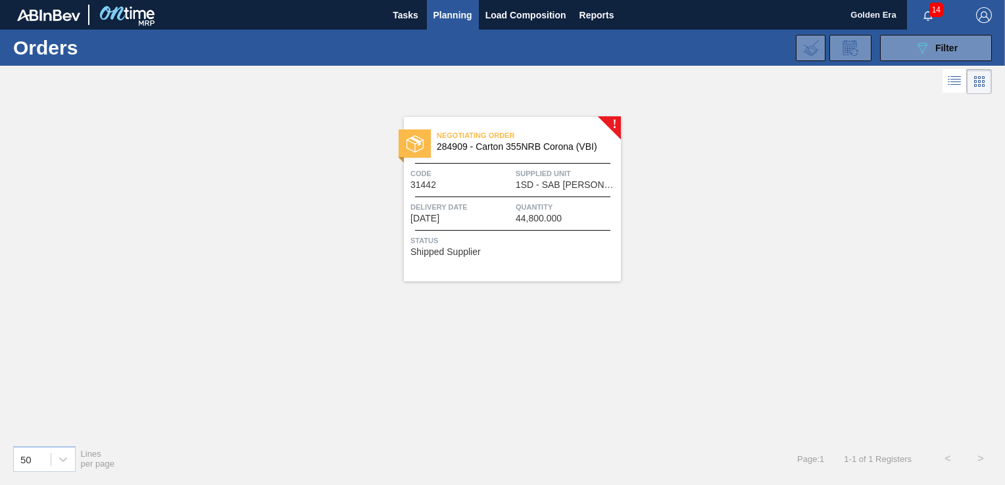
click at [579, 234] on span "Status" at bounding box center [513, 240] width 207 height 13
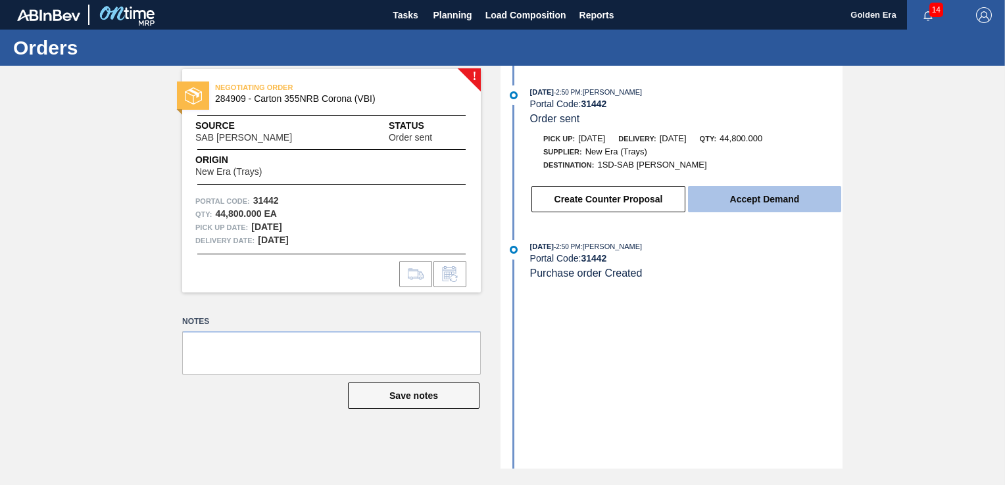
click at [741, 204] on button "Accept Demand" at bounding box center [764, 199] width 153 height 26
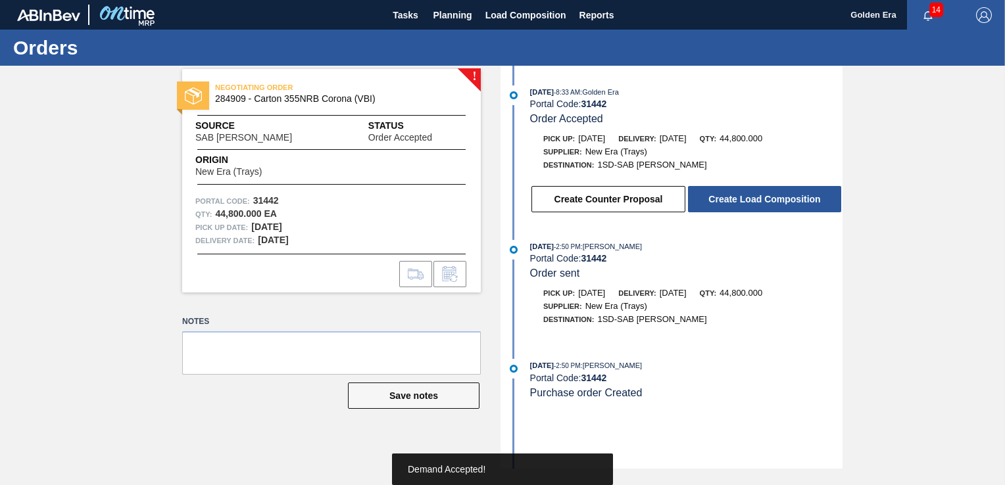
click at [741, 204] on button "Create Load Composition" at bounding box center [764, 199] width 153 height 26
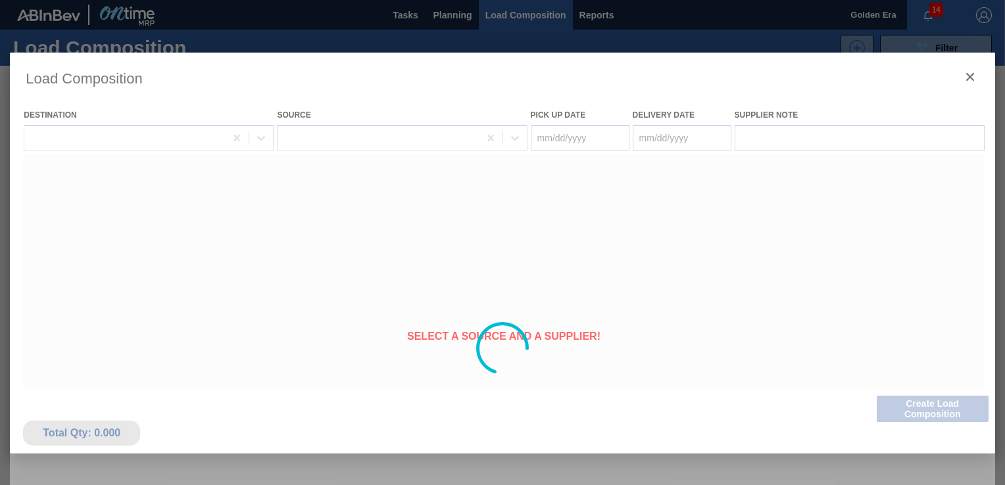
type Date "[DATE]"
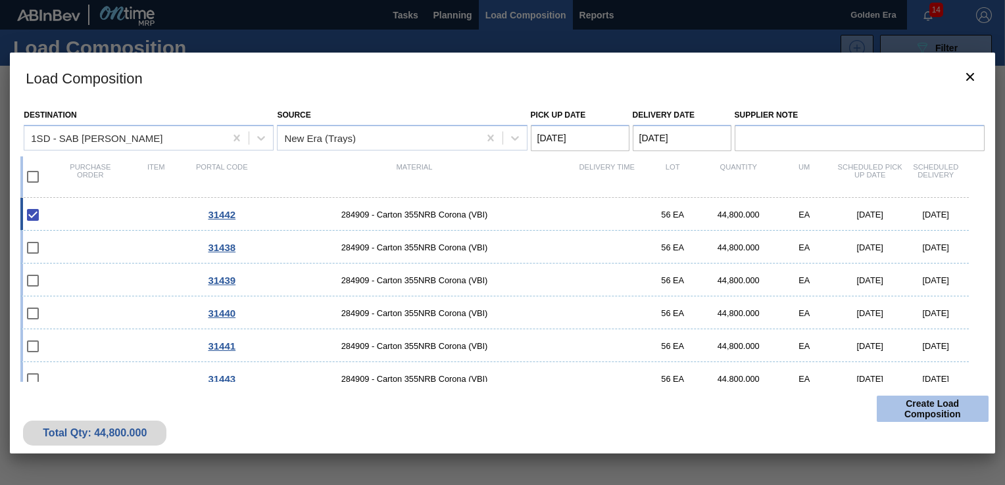
click at [935, 409] on button "Create Load Composition" at bounding box center [933, 409] width 112 height 26
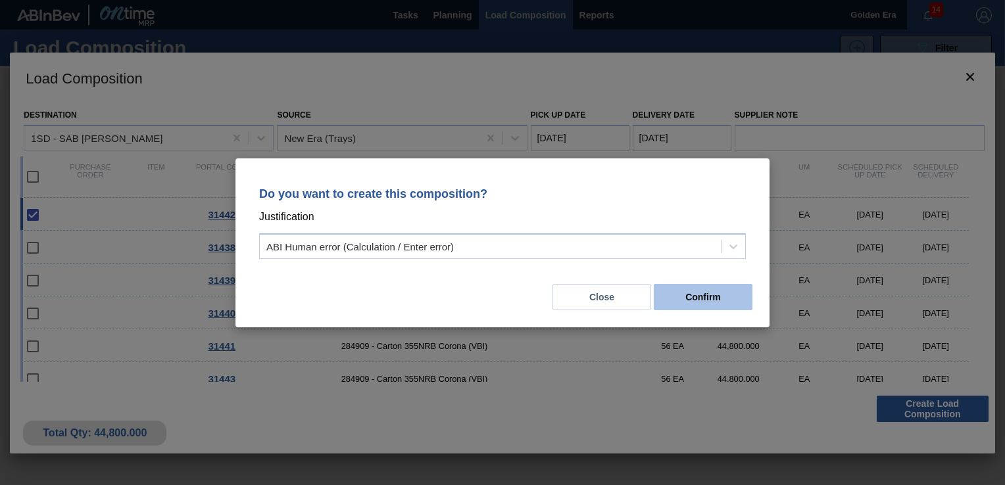
click at [730, 303] on button "Confirm" at bounding box center [703, 297] width 99 height 26
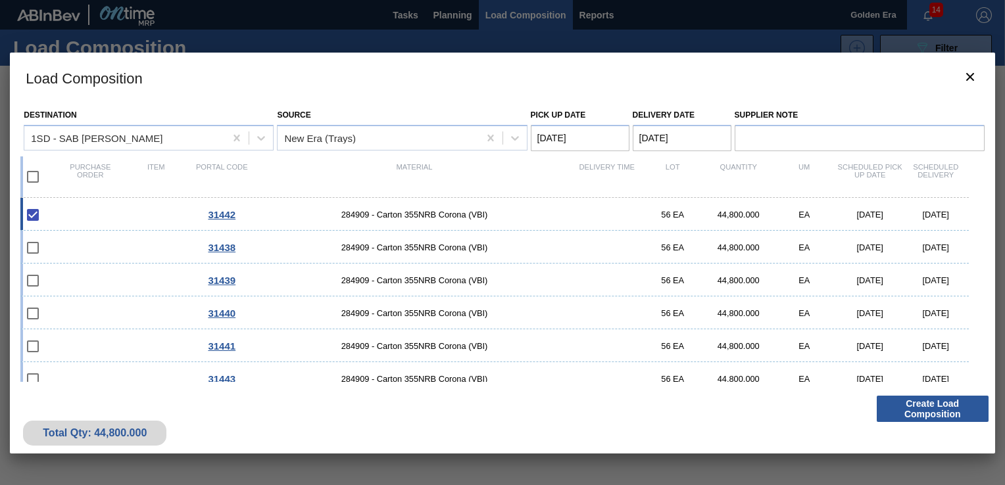
click at [450, 10] on div at bounding box center [502, 242] width 1005 height 485
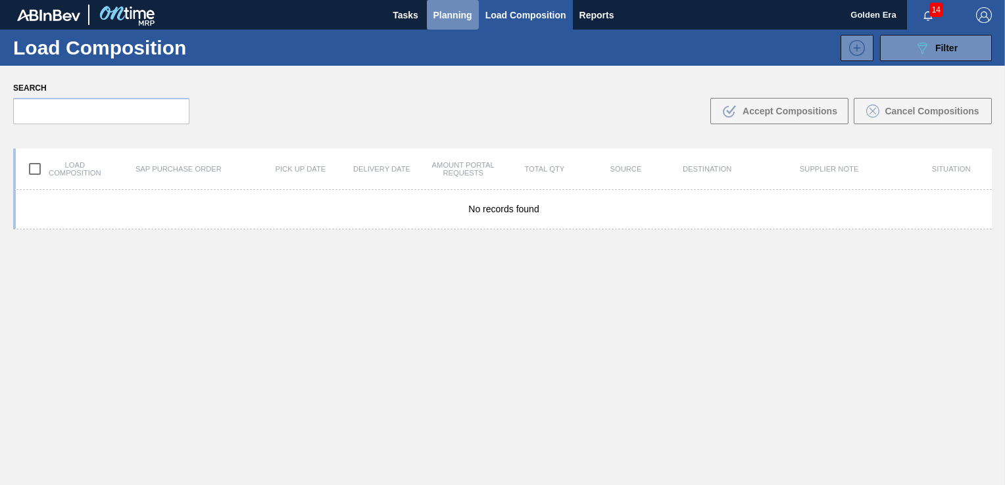
click at [447, 16] on span "Planning" at bounding box center [452, 15] width 39 height 16
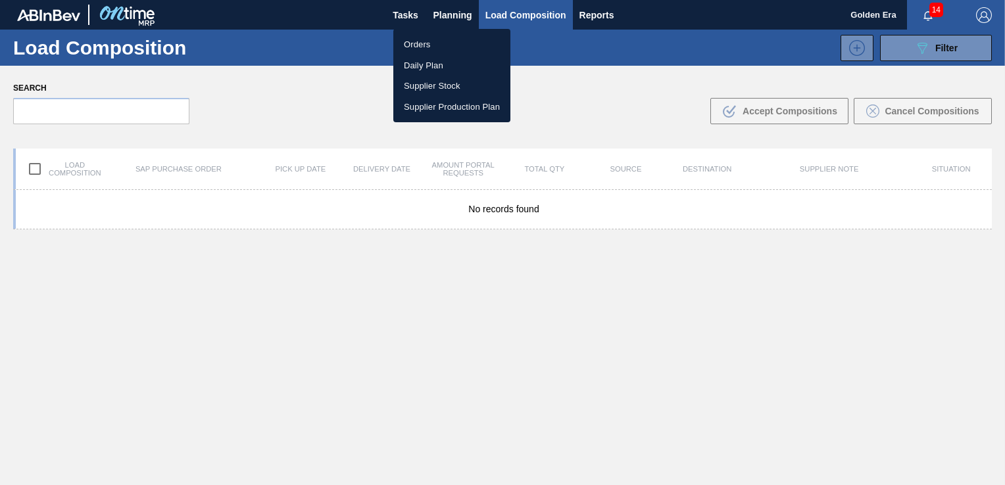
drag, startPoint x: 434, startPoint y: 49, endPoint x: 900, endPoint y: 62, distance: 466.5
click at [434, 49] on li "Orders" at bounding box center [451, 44] width 117 height 21
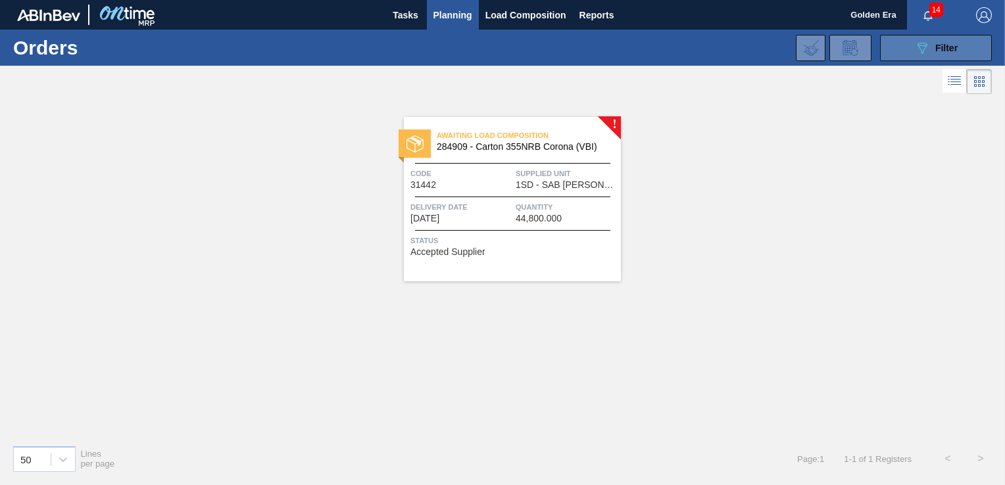
click at [935, 46] on span "Filter" at bounding box center [946, 48] width 22 height 11
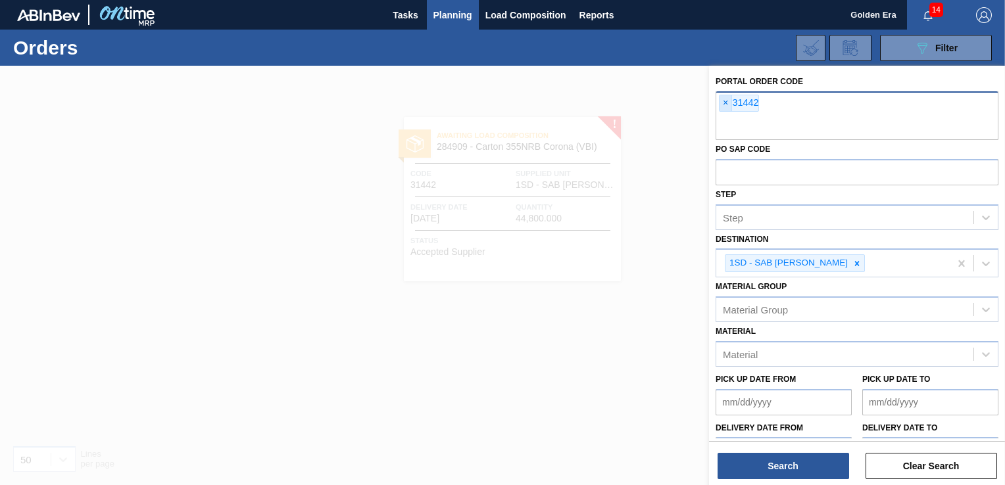
click at [728, 101] on span "×" at bounding box center [726, 103] width 12 height 16
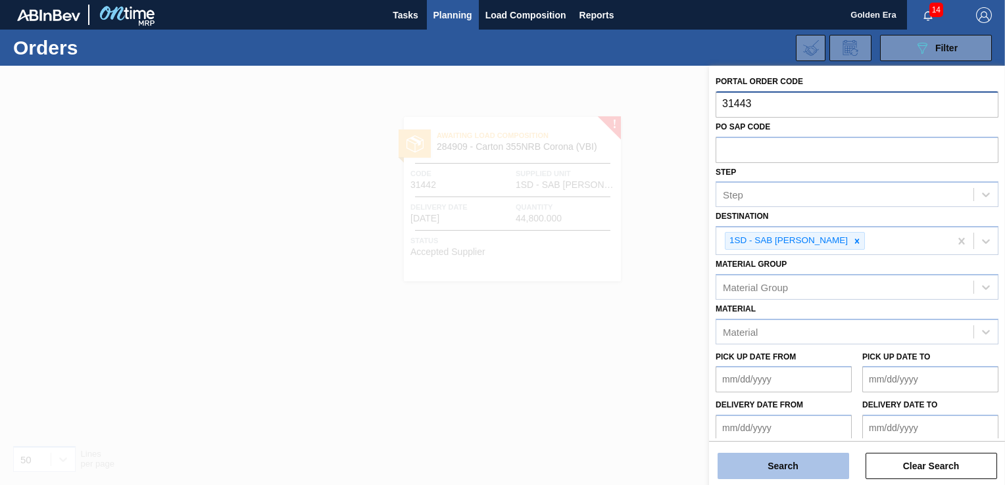
type input "31443"
click at [828, 466] on button "Search" at bounding box center [784, 466] width 132 height 26
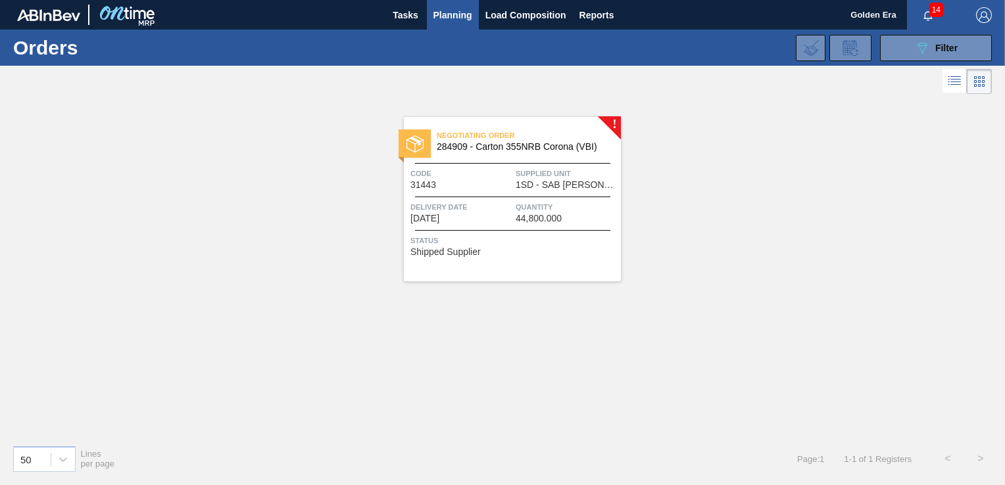
click at [518, 249] on div "Status Shipped Supplier" at bounding box center [513, 244] width 207 height 21
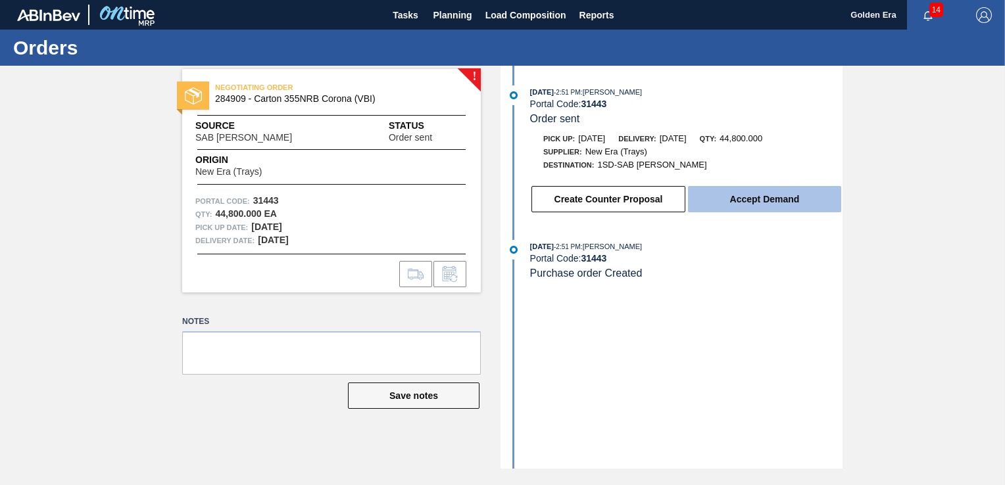
click at [716, 196] on button "Accept Demand" at bounding box center [764, 199] width 153 height 26
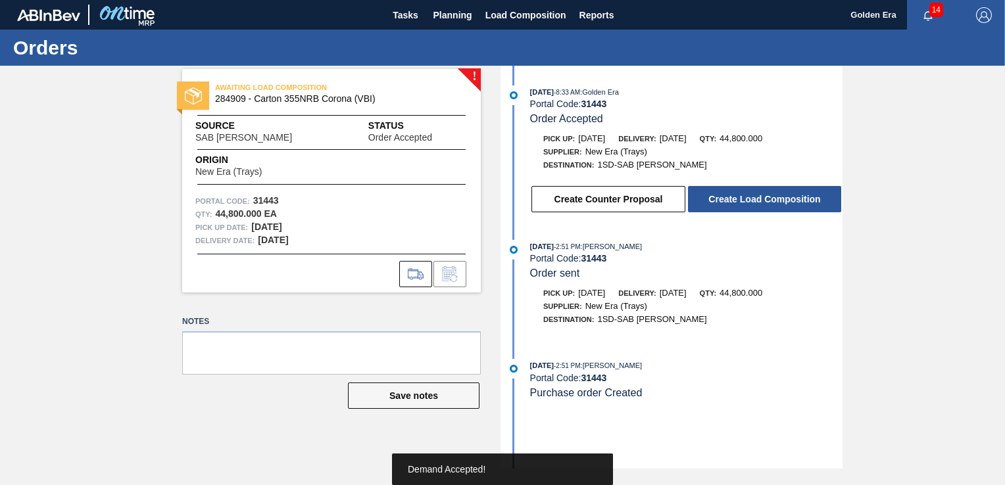
click at [716, 196] on button "Create Load Composition" at bounding box center [764, 199] width 153 height 26
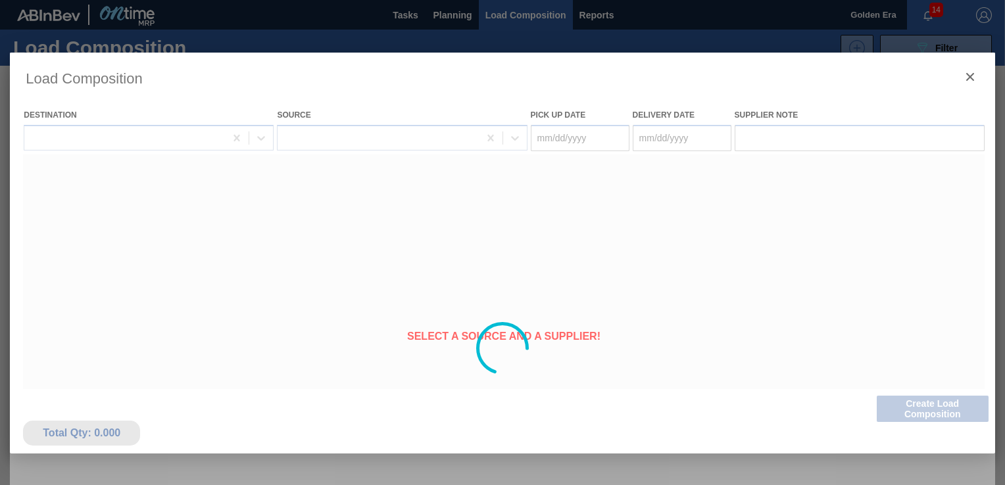
type Date "[DATE]"
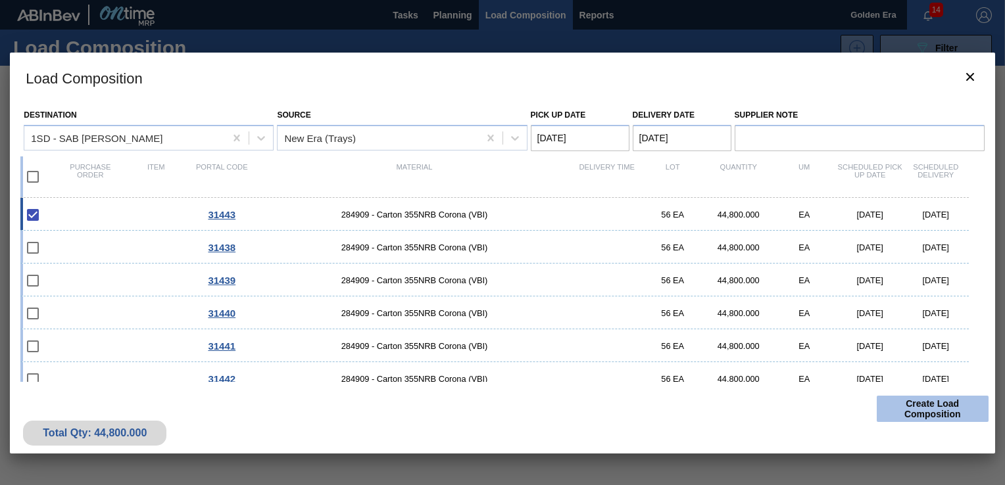
click at [937, 411] on button "Create Load Composition" at bounding box center [933, 409] width 112 height 26
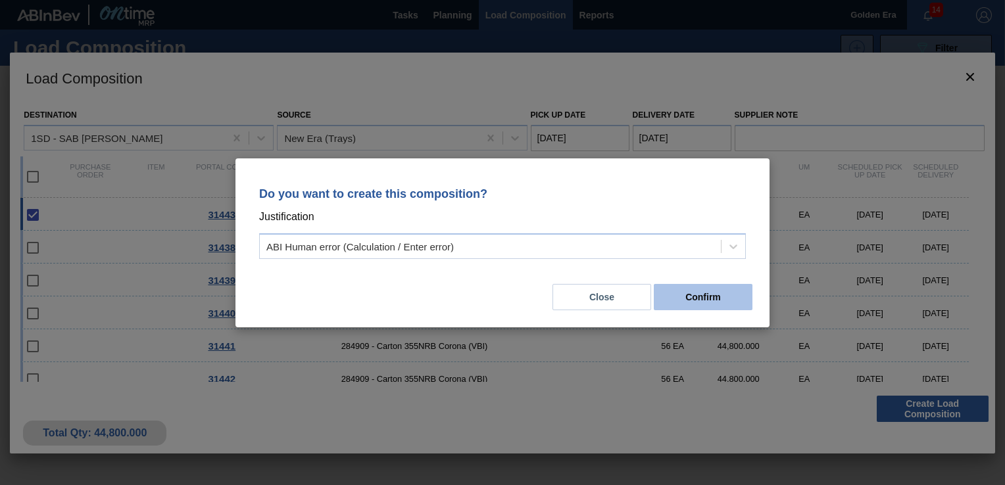
click at [726, 303] on button "Confirm" at bounding box center [703, 297] width 99 height 26
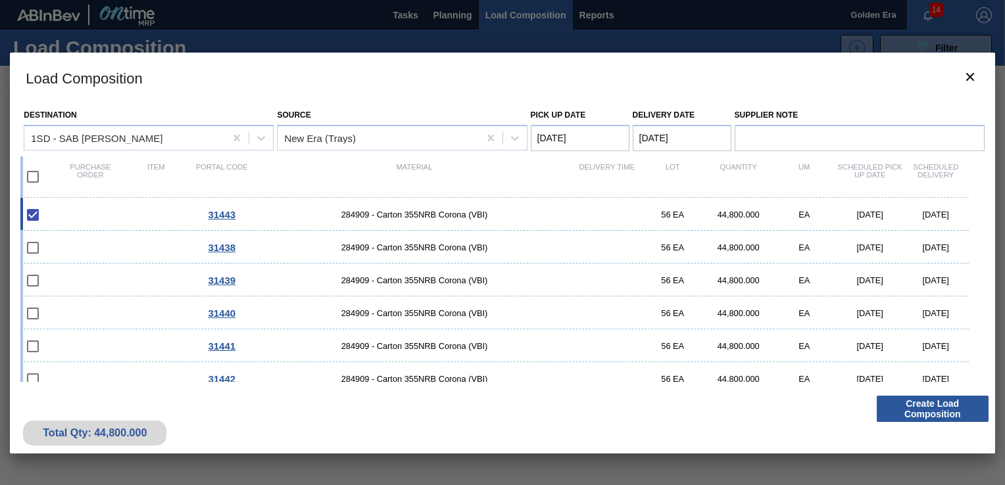
click at [461, 18] on div at bounding box center [502, 242] width 1005 height 485
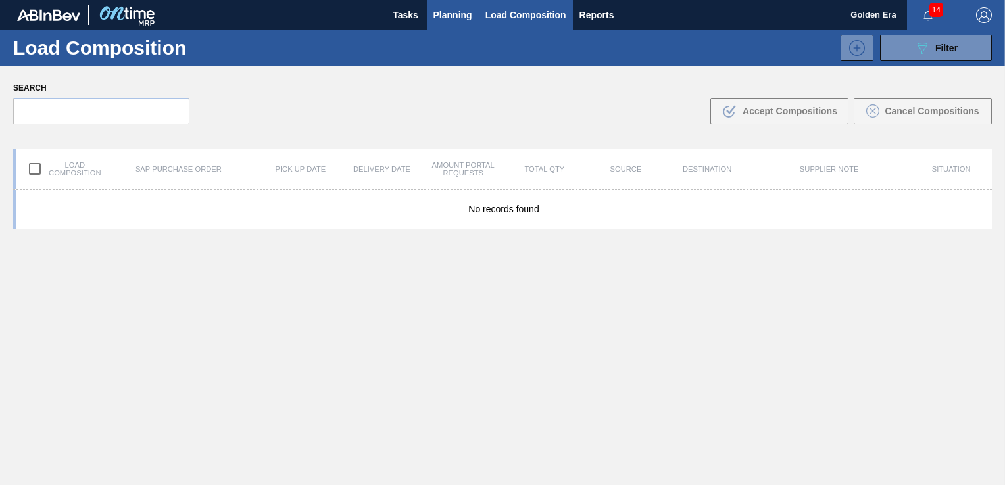
click at [447, 18] on span "Planning" at bounding box center [452, 15] width 39 height 16
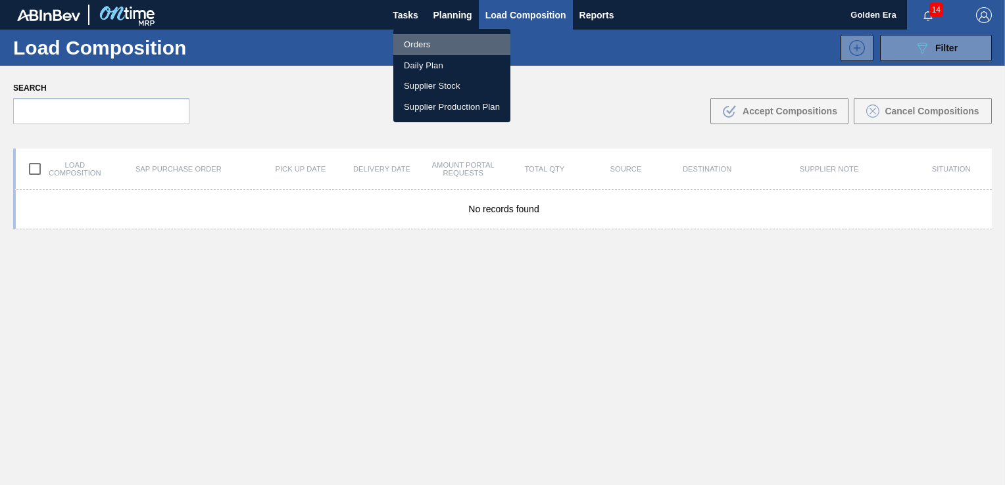
click at [431, 45] on li "Orders" at bounding box center [451, 44] width 117 height 21
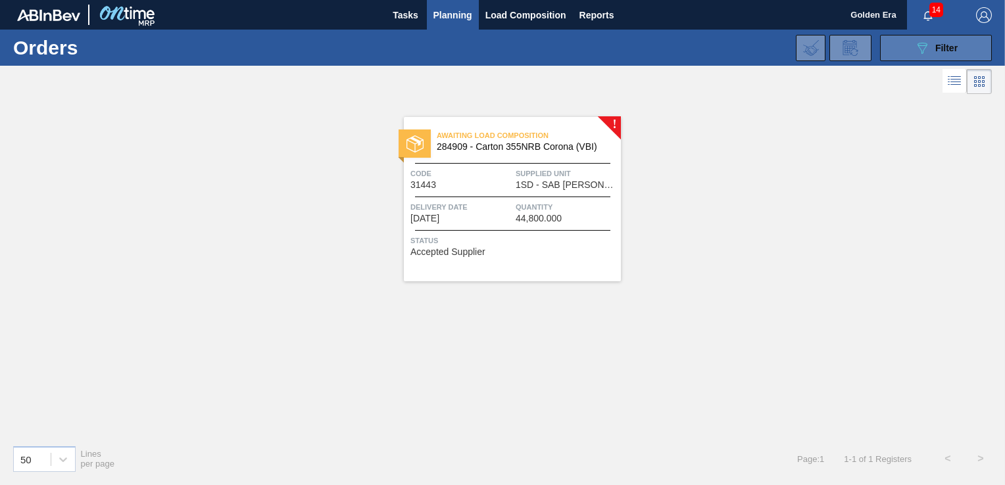
click at [963, 42] on button "089F7B8B-B2A5-4AFE-B5C0-19BA573D28AC Filter" at bounding box center [936, 48] width 112 height 26
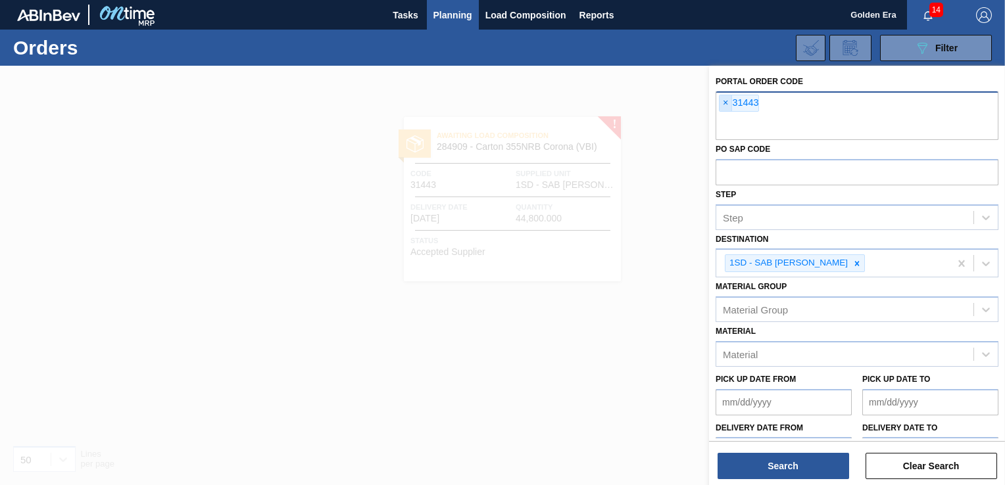
click at [727, 104] on span "×" at bounding box center [726, 103] width 12 height 16
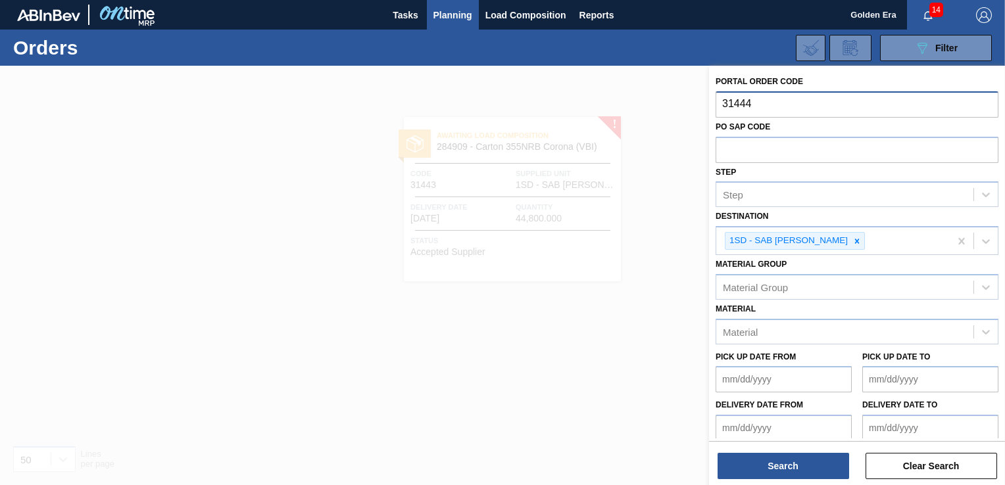
type input "31444"
click at [781, 451] on div "Search Clear Search" at bounding box center [857, 459] width 296 height 37
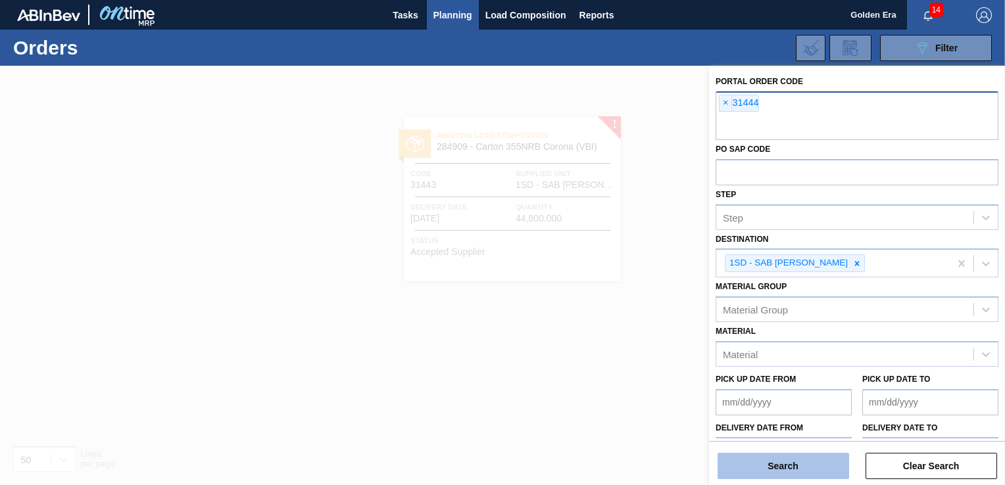
click at [783, 460] on button "Search" at bounding box center [784, 466] width 132 height 26
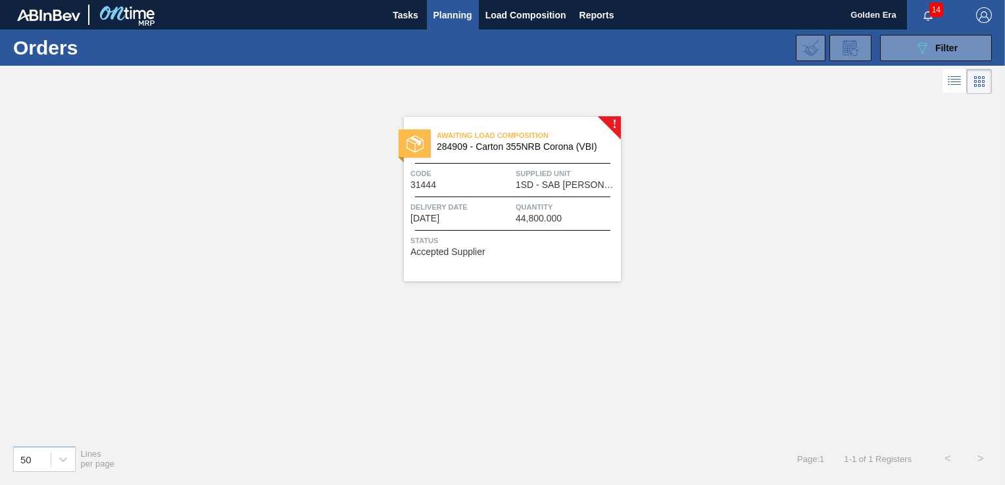
click at [571, 249] on div "Status Accepted Supplier" at bounding box center [513, 244] width 207 height 21
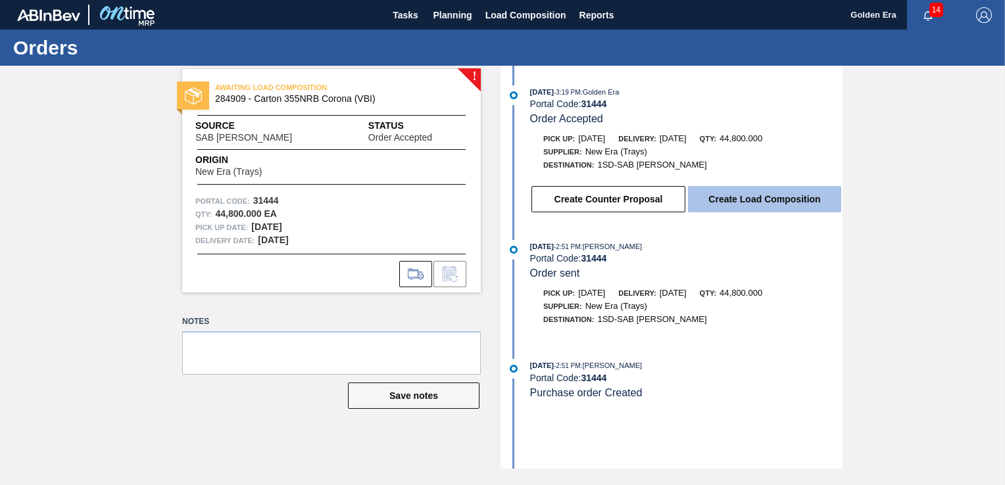
click at [754, 199] on button "Create Load Composition" at bounding box center [764, 199] width 153 height 26
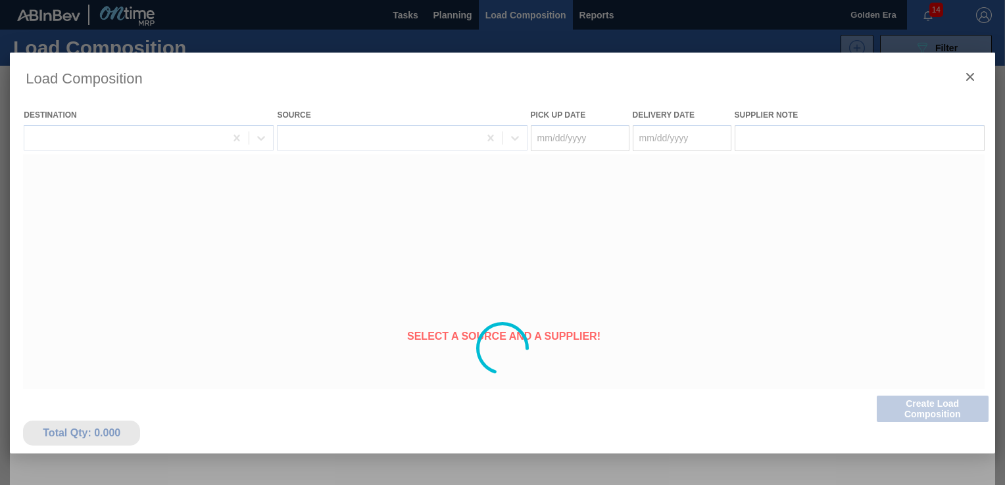
type Date "[DATE]"
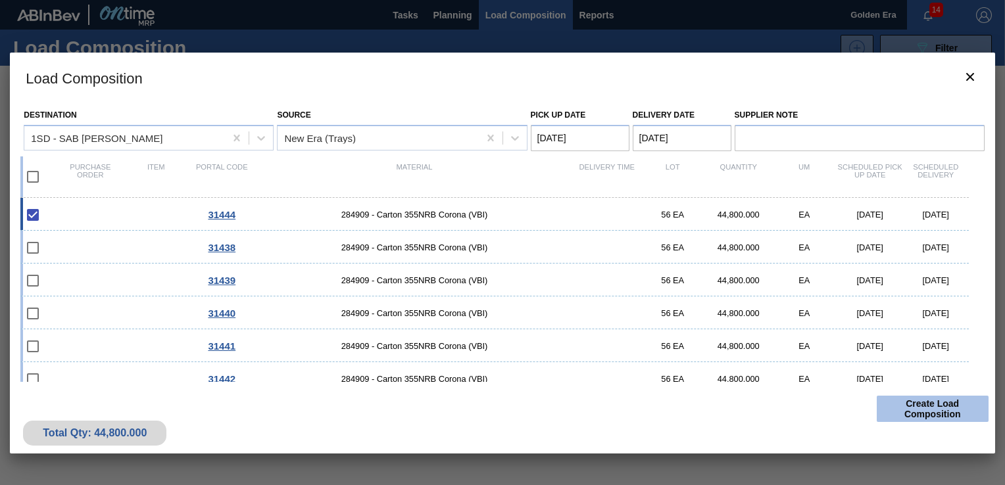
click at [957, 411] on button "Create Load Composition" at bounding box center [933, 409] width 112 height 26
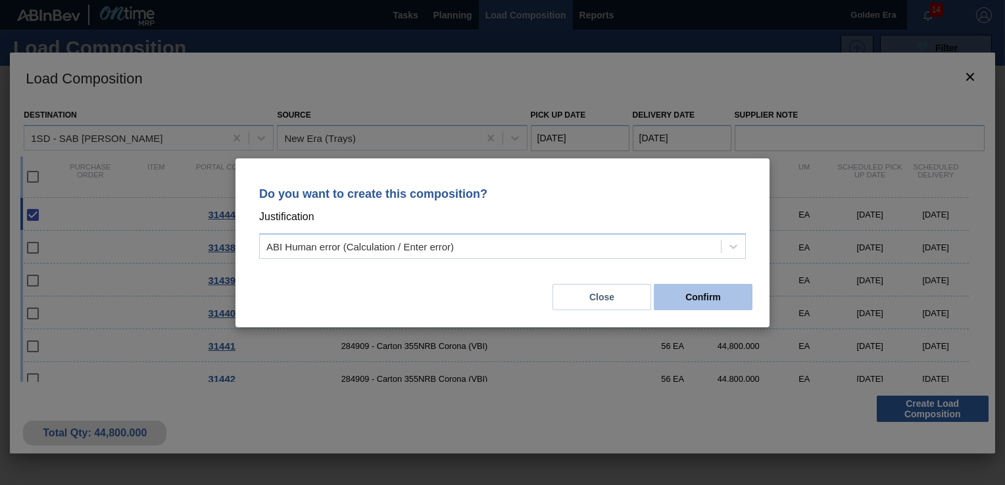
click at [691, 293] on button "Confirm" at bounding box center [703, 297] width 99 height 26
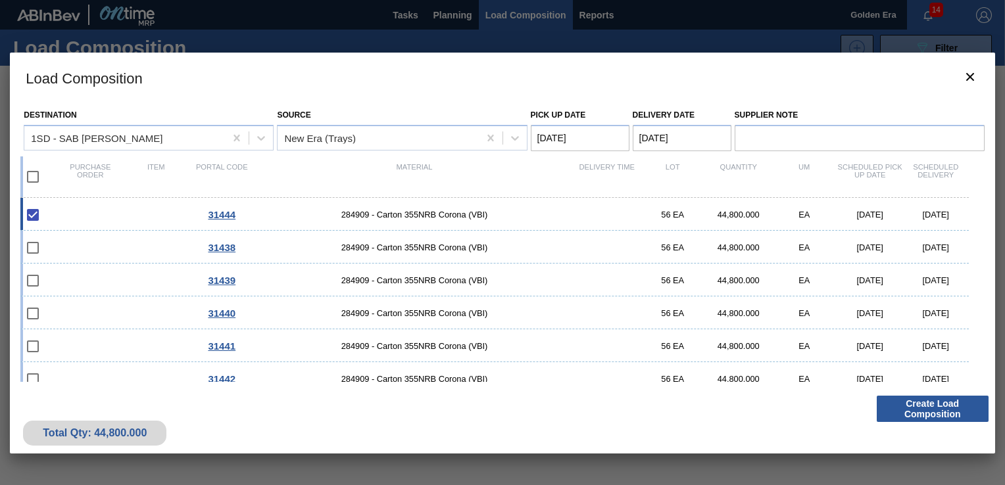
click at [442, 17] on div at bounding box center [502, 242] width 1005 height 485
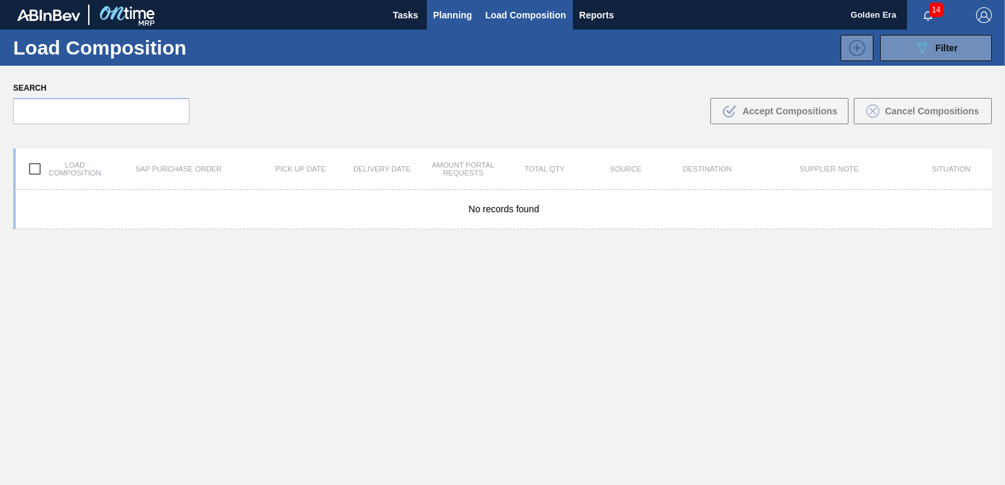
click at [442, 16] on span "Planning" at bounding box center [452, 15] width 39 height 16
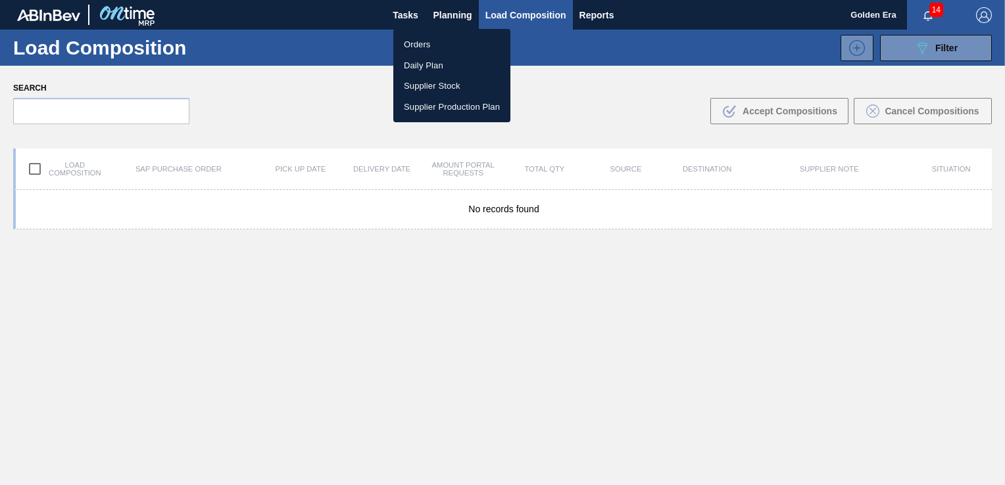
click at [421, 52] on li "Orders" at bounding box center [451, 44] width 117 height 21
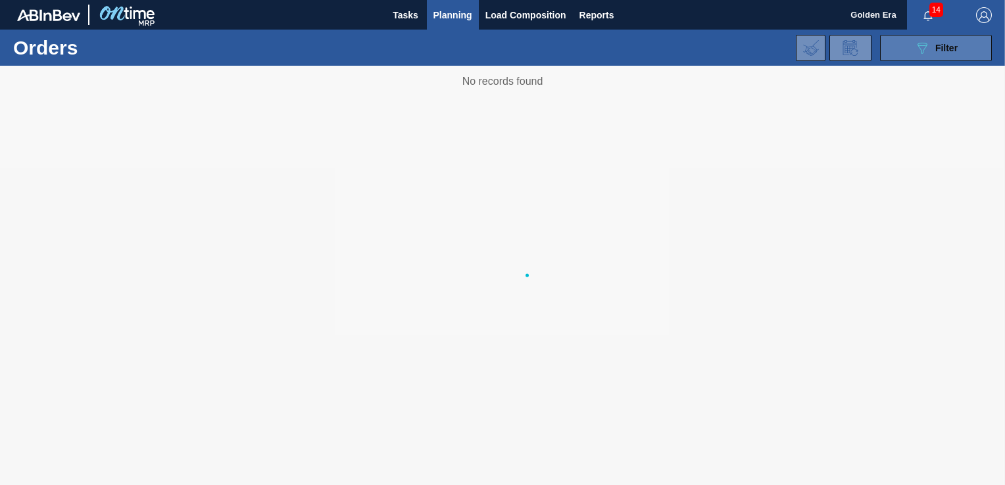
click at [966, 47] on button "089F7B8B-B2A5-4AFE-B5C0-19BA573D28AC Filter" at bounding box center [936, 48] width 112 height 26
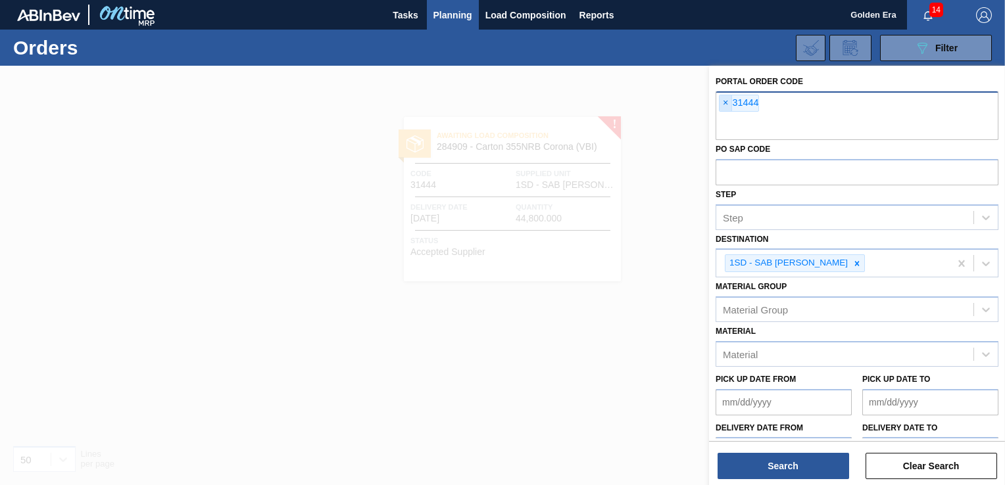
click at [728, 104] on span "×" at bounding box center [726, 103] width 12 height 16
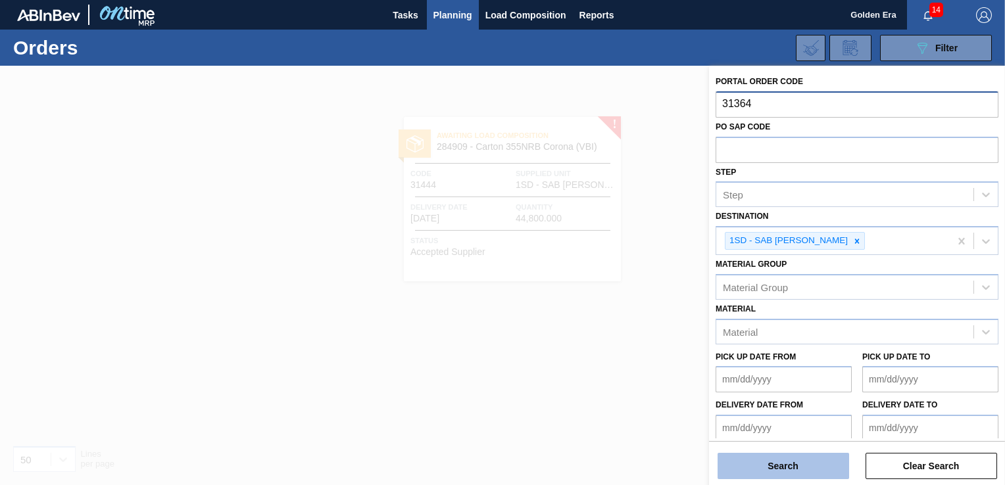
type input "31364"
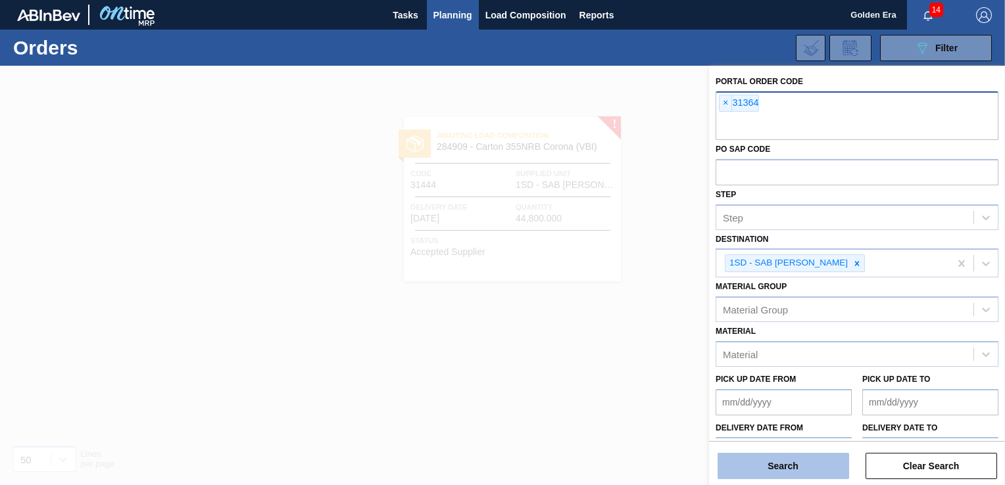
click at [772, 464] on button "Search" at bounding box center [784, 466] width 132 height 26
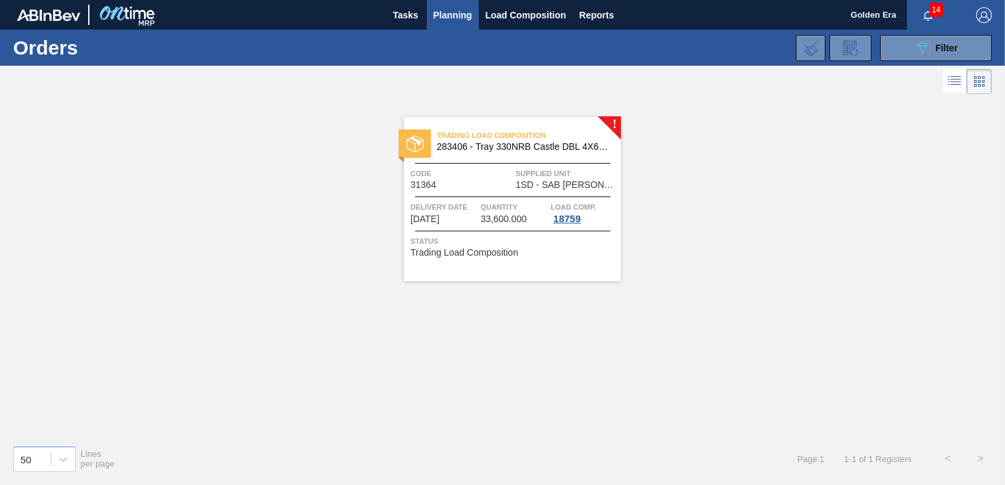
click at [531, 237] on span "Status" at bounding box center [513, 241] width 207 height 13
